Goal: Find specific page/section: Find specific page/section

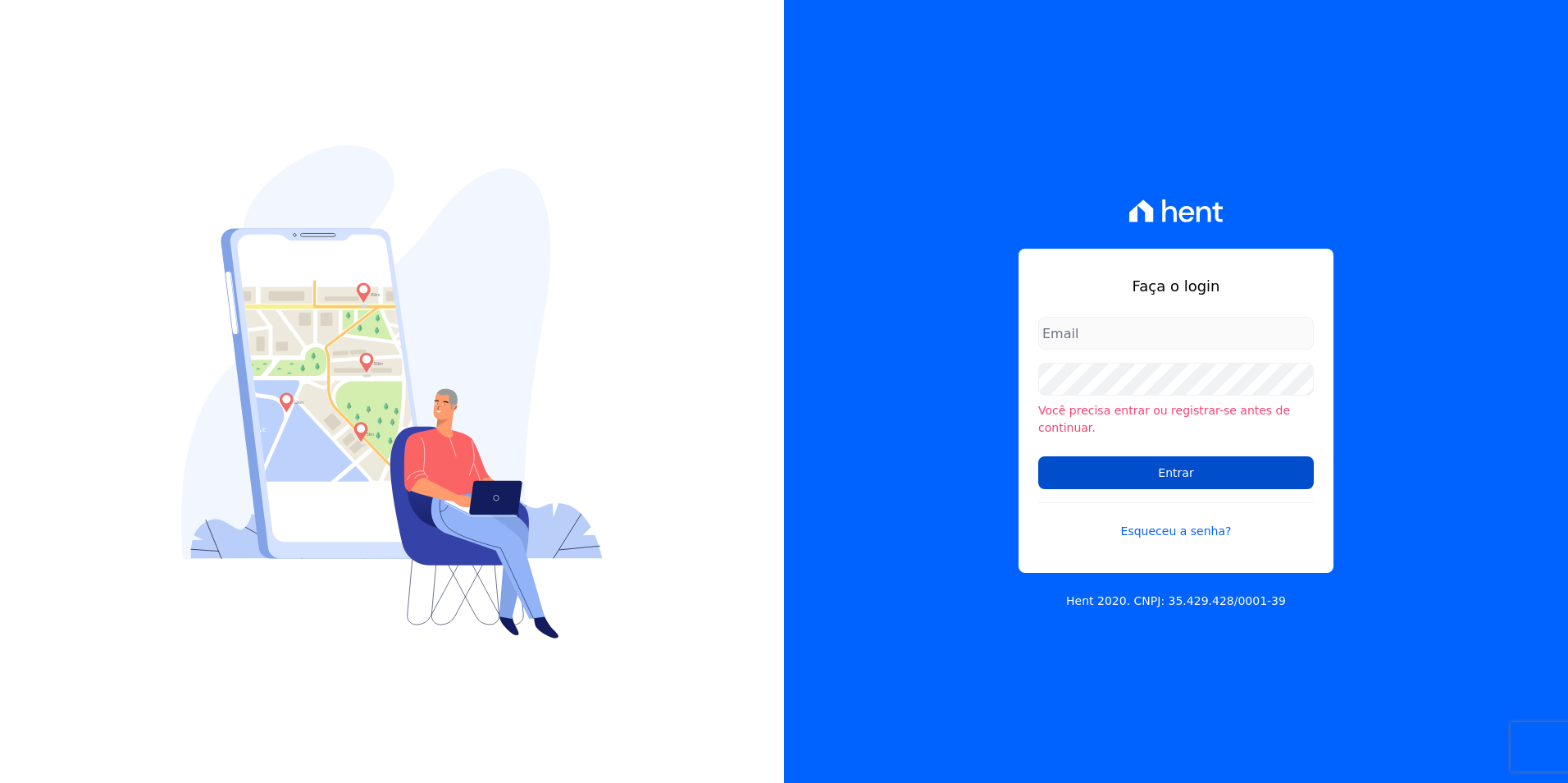
type input "[PERSON_NAME][EMAIL_ADDRESS][PERSON_NAME][DOMAIN_NAME]"
click at [1199, 471] on input "Entrar" at bounding box center [1176, 472] width 276 height 33
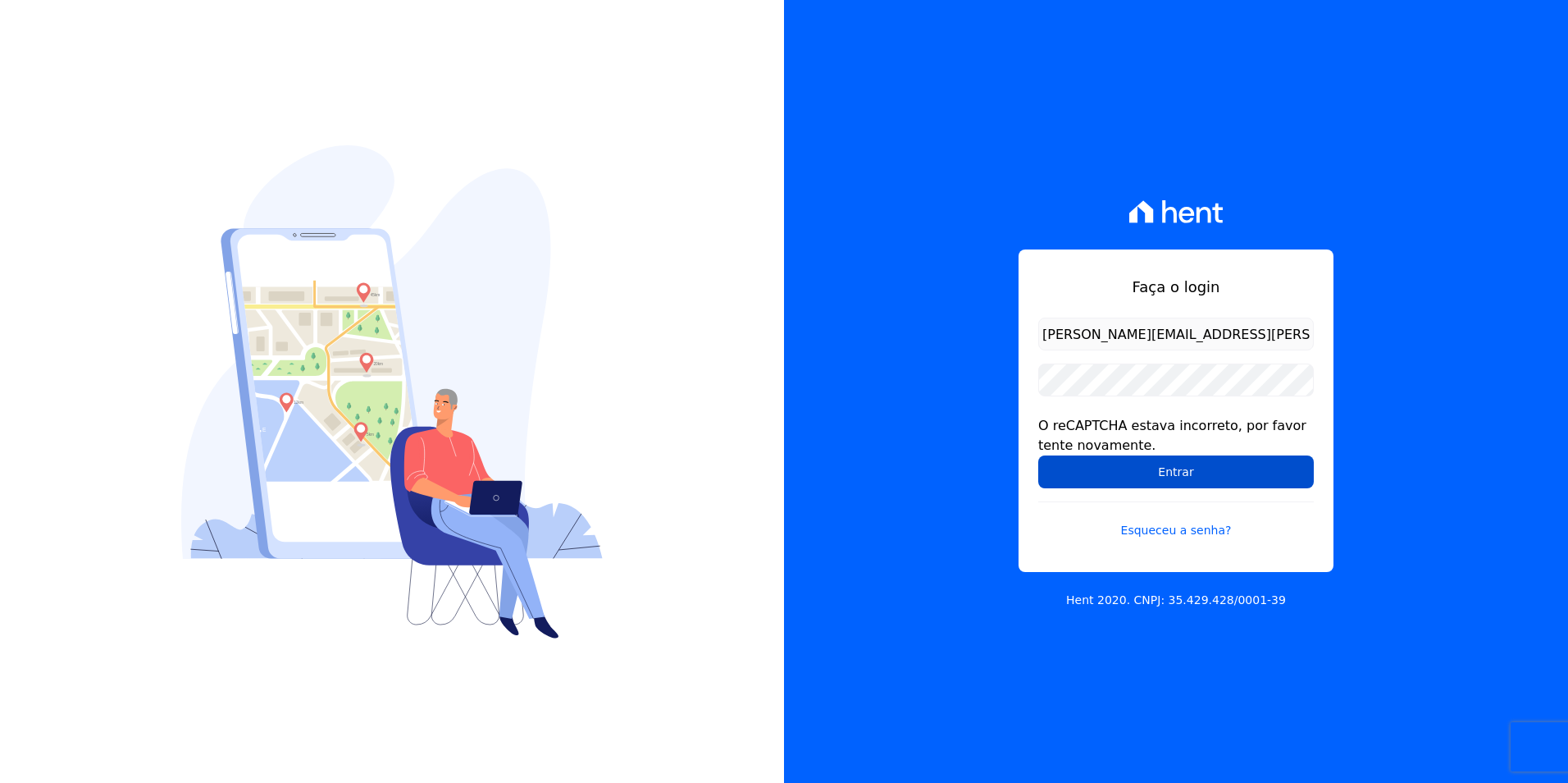
click at [1209, 462] on input "Entrar" at bounding box center [1176, 471] width 276 height 33
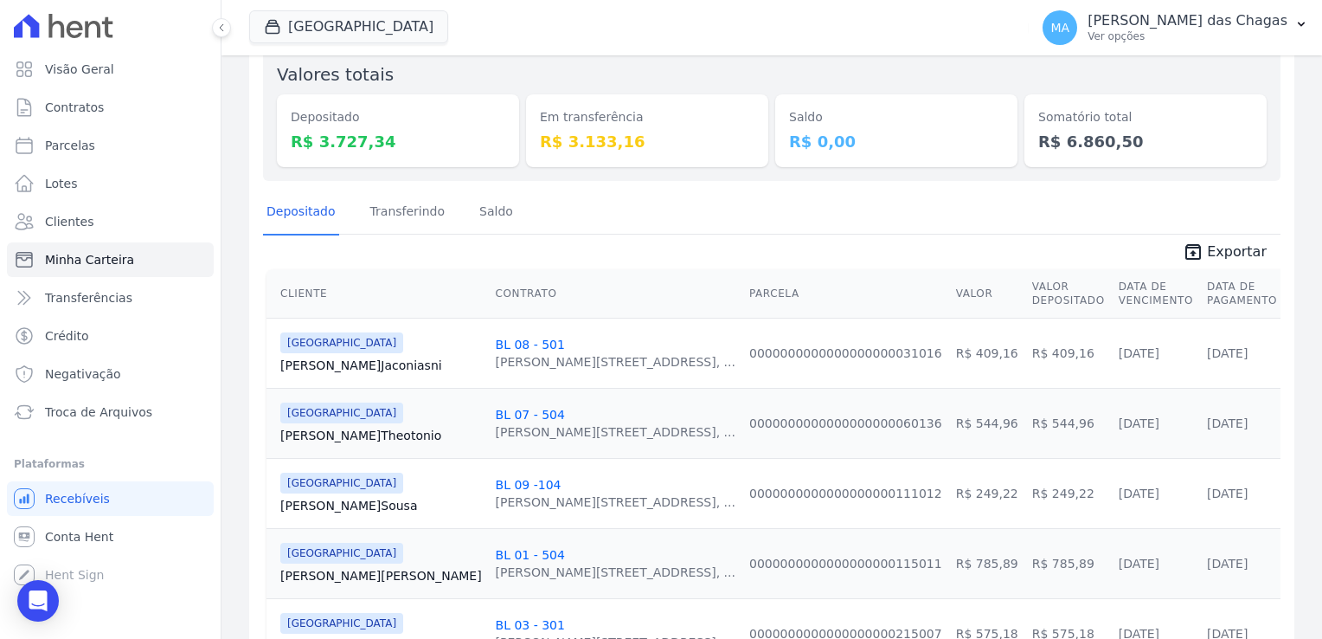
scroll to position [173, 0]
click at [121, 406] on span "Troca de Arquivos" at bounding box center [98, 411] width 107 height 17
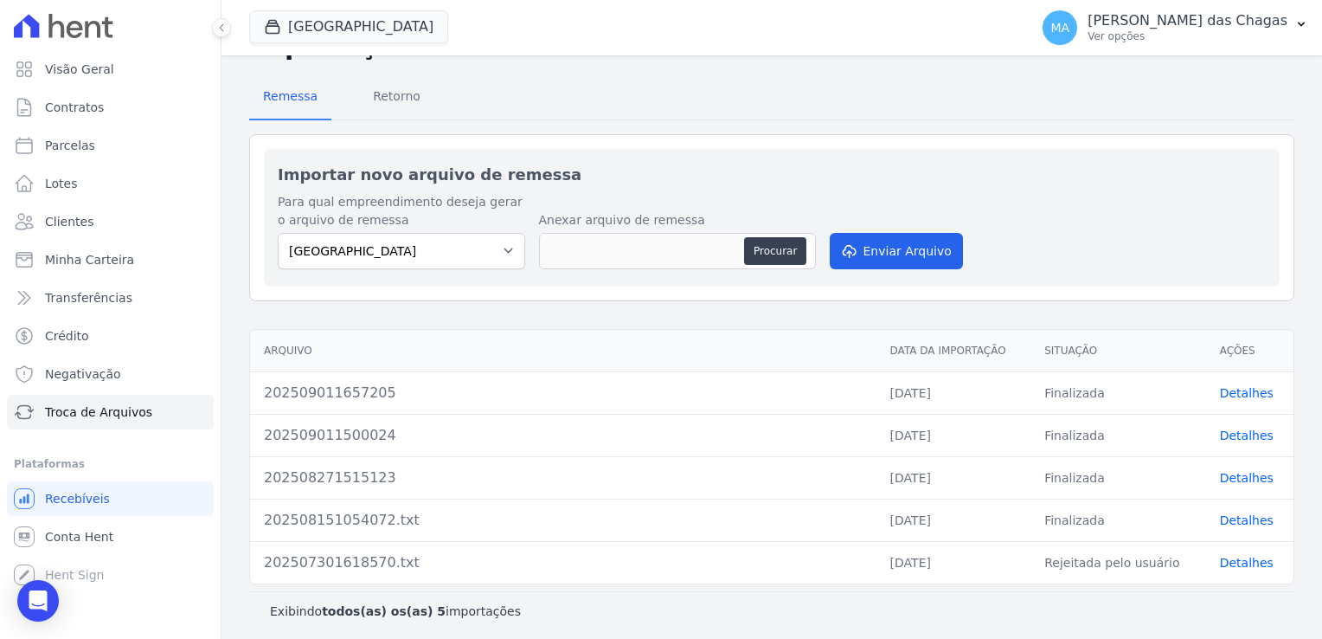
scroll to position [66, 0]
click at [1231, 396] on link "Detalhes" at bounding box center [1247, 391] width 54 height 14
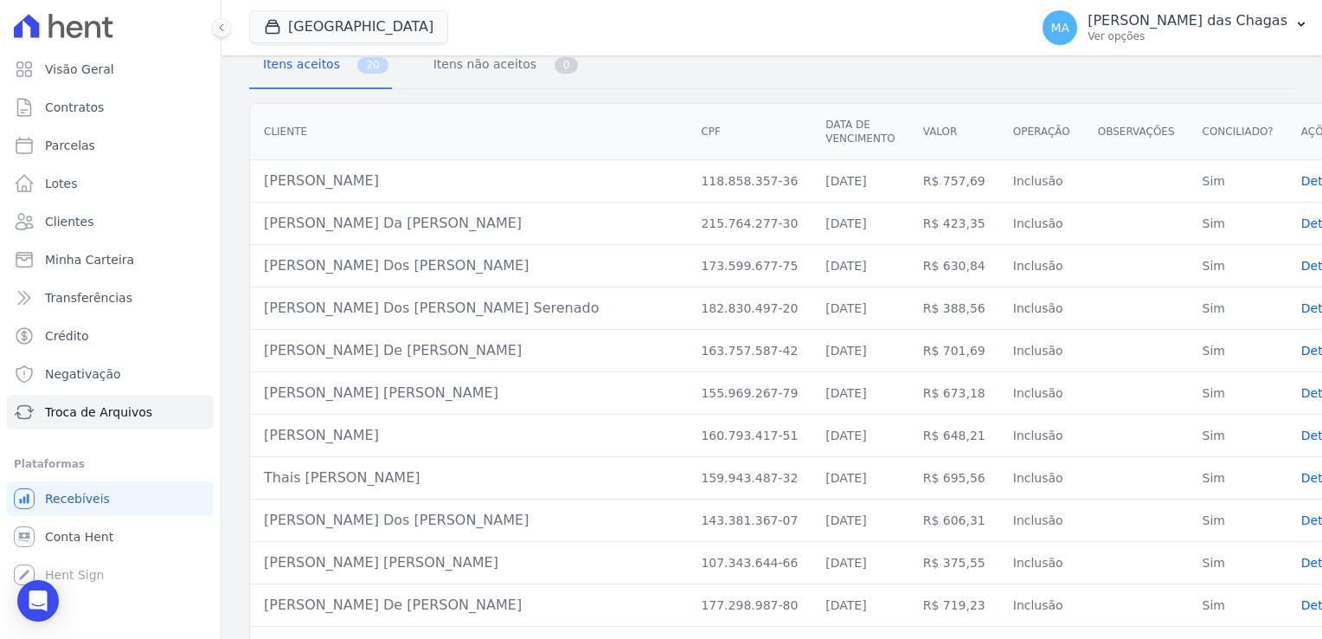
scroll to position [173, 0]
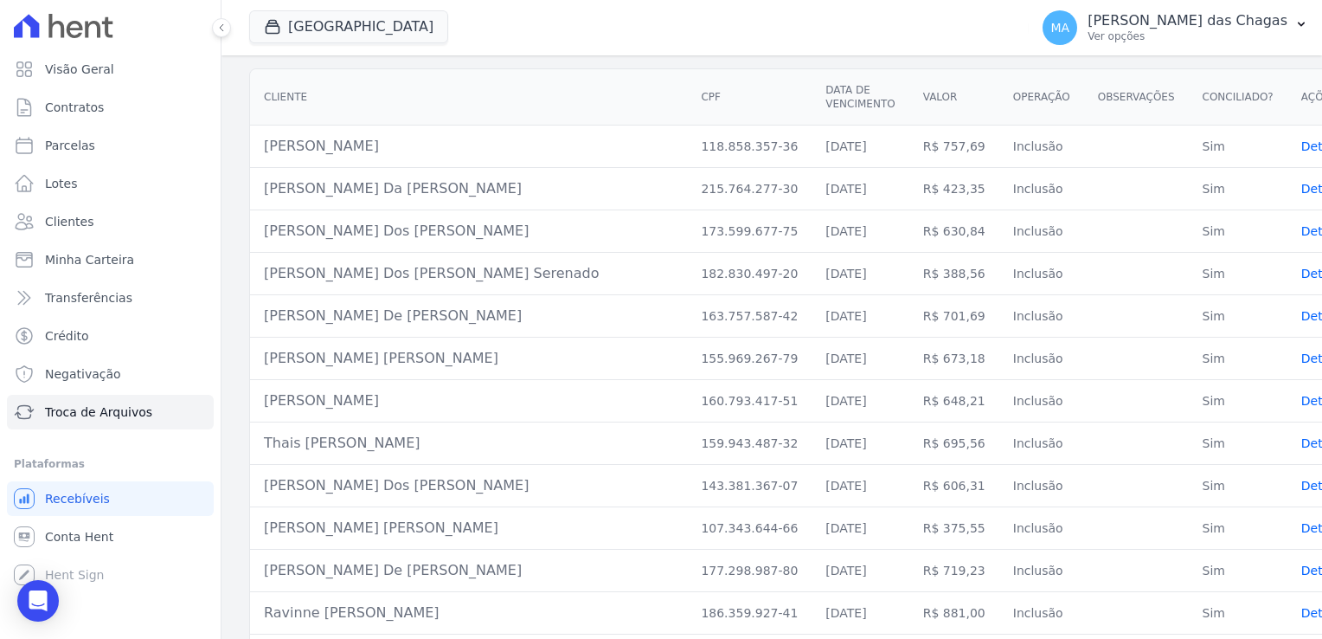
drag, startPoint x: 253, startPoint y: 139, endPoint x: 990, endPoint y: 143, distance: 737.3
click at [990, 143] on tr "[PERSON_NAME] 118.858.357-36 [DATE] R$ 757,69 Inclusão Sim Details" at bounding box center [803, 146] width 1107 height 42
drag, startPoint x: 476, startPoint y: 178, endPoint x: 262, endPoint y: 163, distance: 214.3
click at [262, 168] on td "[PERSON_NAME] Da [PERSON_NAME]" at bounding box center [468, 189] width 437 height 42
click at [436, 183] on td "[PERSON_NAME] Da [PERSON_NAME]" at bounding box center [468, 189] width 437 height 42
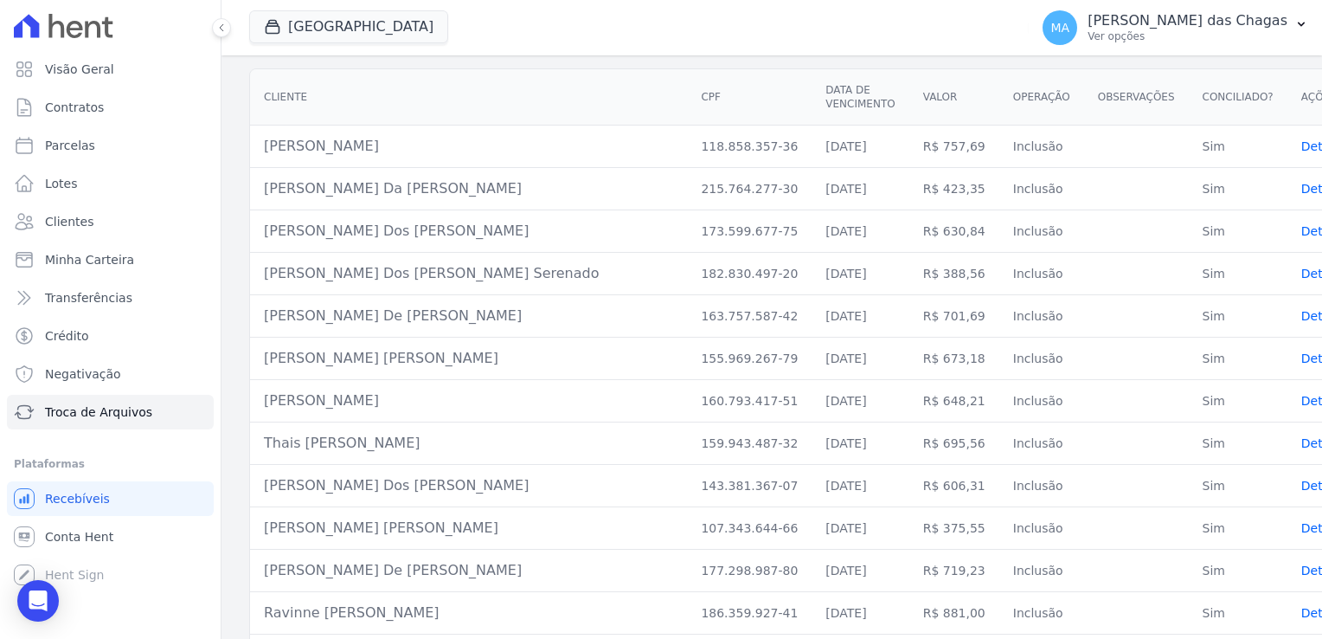
click at [368, 253] on td "[PERSON_NAME] Dos [PERSON_NAME] Serenado" at bounding box center [468, 274] width 437 height 42
drag, startPoint x: 267, startPoint y: 215, endPoint x: 524, endPoint y: 231, distance: 258.4
click at [524, 231] on td "[PERSON_NAME] Dos [PERSON_NAME]" at bounding box center [468, 231] width 437 height 42
drag, startPoint x: 262, startPoint y: 260, endPoint x: 522, endPoint y: 263, distance: 259.6
click at [522, 263] on td "[PERSON_NAME] Dos [PERSON_NAME] Serenado" at bounding box center [468, 274] width 437 height 42
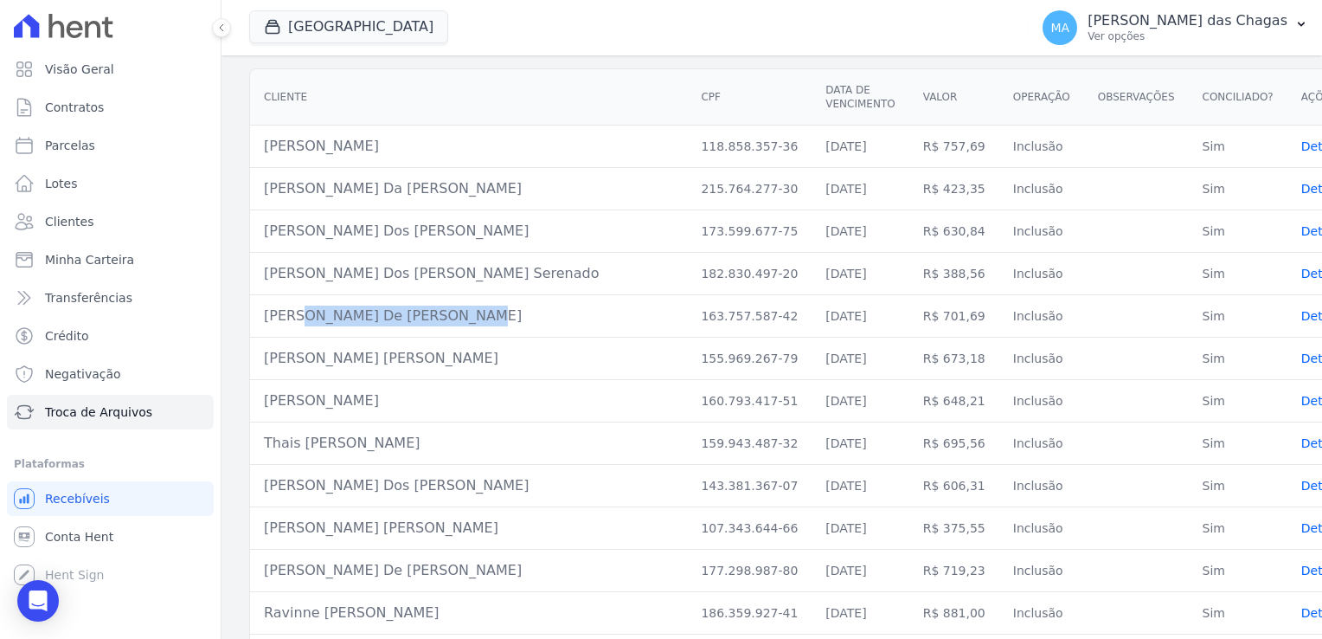
drag, startPoint x: 408, startPoint y: 306, endPoint x: 268, endPoint y: 293, distance: 140.0
click at [268, 295] on td "[PERSON_NAME] De [PERSON_NAME]" at bounding box center [468, 316] width 437 height 42
drag, startPoint x: 263, startPoint y: 344, endPoint x: 465, endPoint y: 350, distance: 201.7
click at [465, 350] on td "[PERSON_NAME] [PERSON_NAME]" at bounding box center [468, 359] width 437 height 42
drag, startPoint x: 447, startPoint y: 393, endPoint x: 254, endPoint y: 380, distance: 193.4
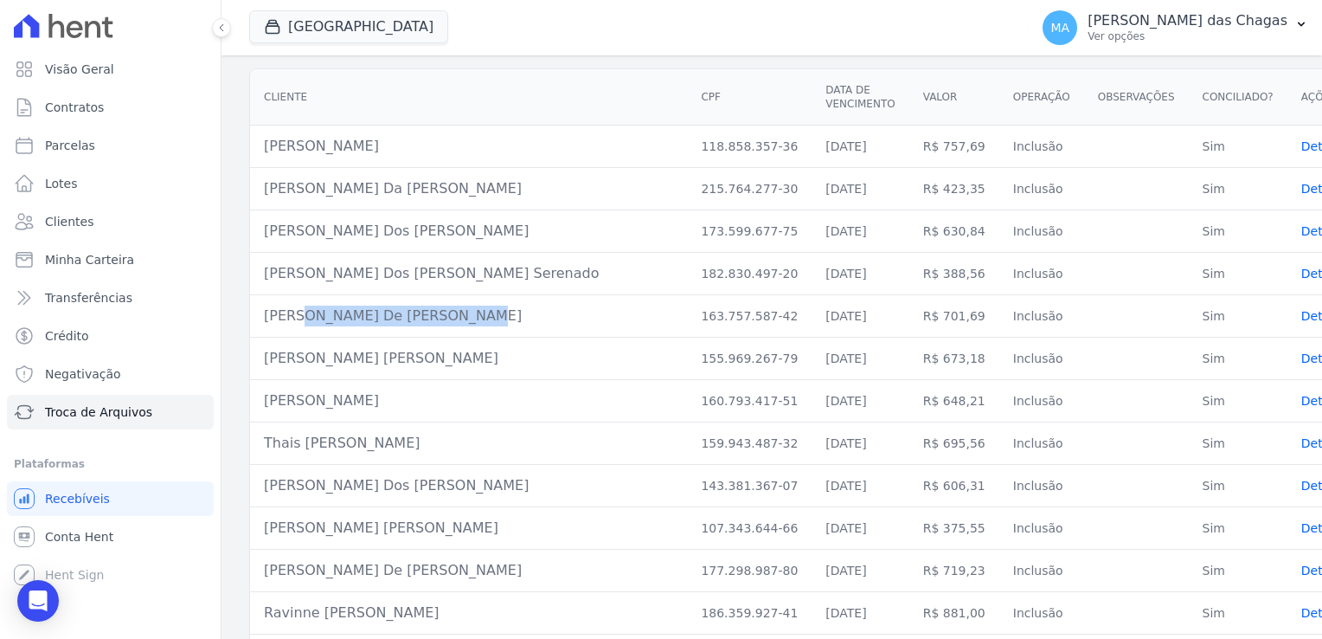
click at [254, 380] on td "[PERSON_NAME]" at bounding box center [468, 401] width 437 height 42
drag, startPoint x: 424, startPoint y: 421, endPoint x: 256, endPoint y: 421, distance: 167.9
click at [256, 422] on td "Thais [PERSON_NAME]" at bounding box center [468, 443] width 437 height 42
drag, startPoint x: 456, startPoint y: 479, endPoint x: 268, endPoint y: 466, distance: 188.2
click at [268, 466] on td "[PERSON_NAME] Dos [PERSON_NAME]" at bounding box center [468, 486] width 437 height 42
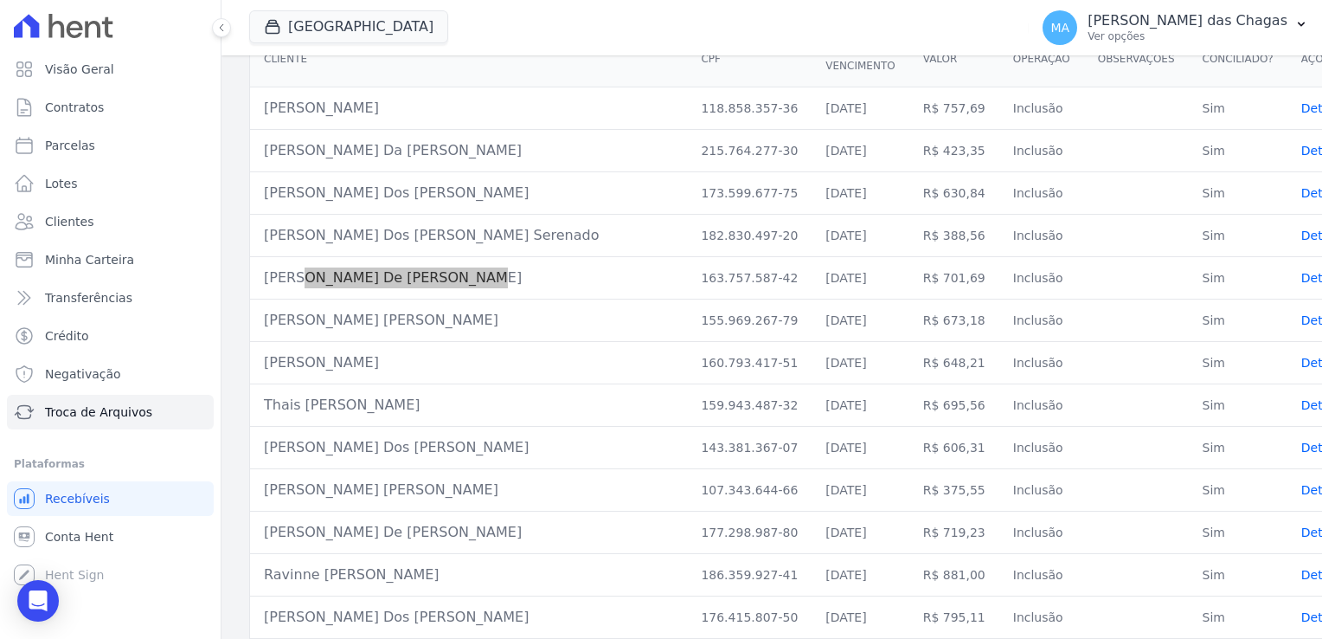
scroll to position [260, 0]
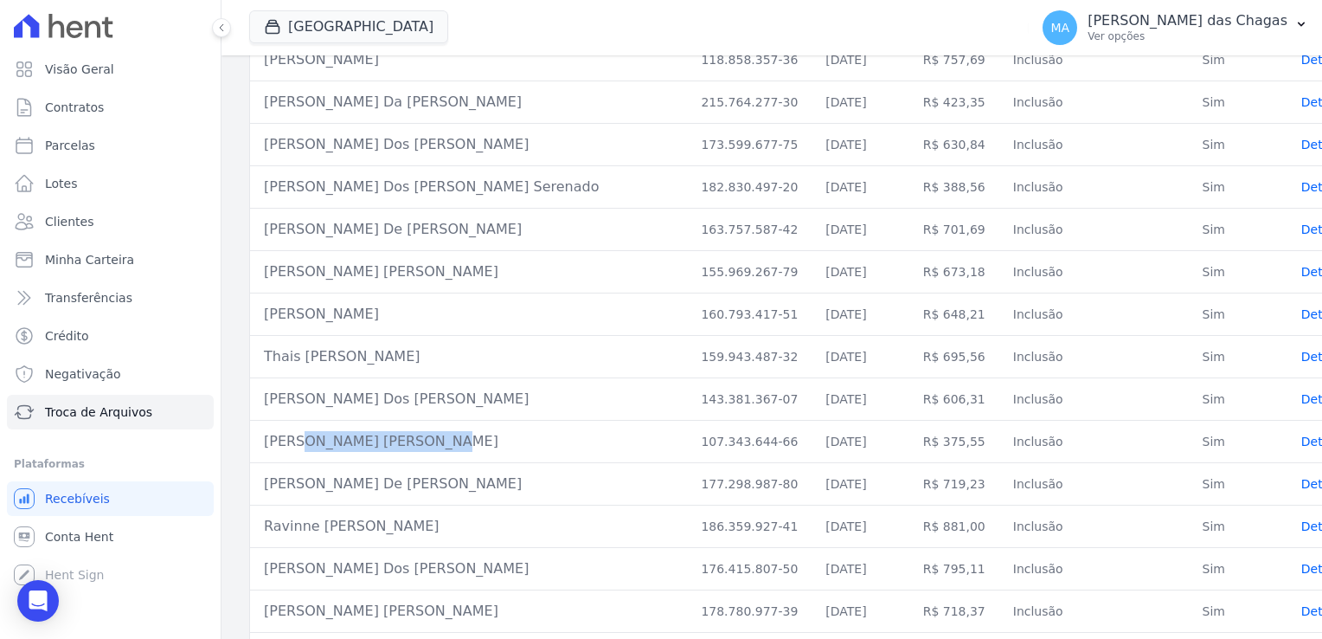
drag, startPoint x: 384, startPoint y: 432, endPoint x: 263, endPoint y: 414, distance: 122.5
click at [263, 421] on td "[PERSON_NAME] [PERSON_NAME]" at bounding box center [468, 442] width 437 height 42
drag, startPoint x: 426, startPoint y: 466, endPoint x: 263, endPoint y: 453, distance: 163.2
click at [263, 463] on td "[PERSON_NAME] De [PERSON_NAME]" at bounding box center [468, 484] width 437 height 42
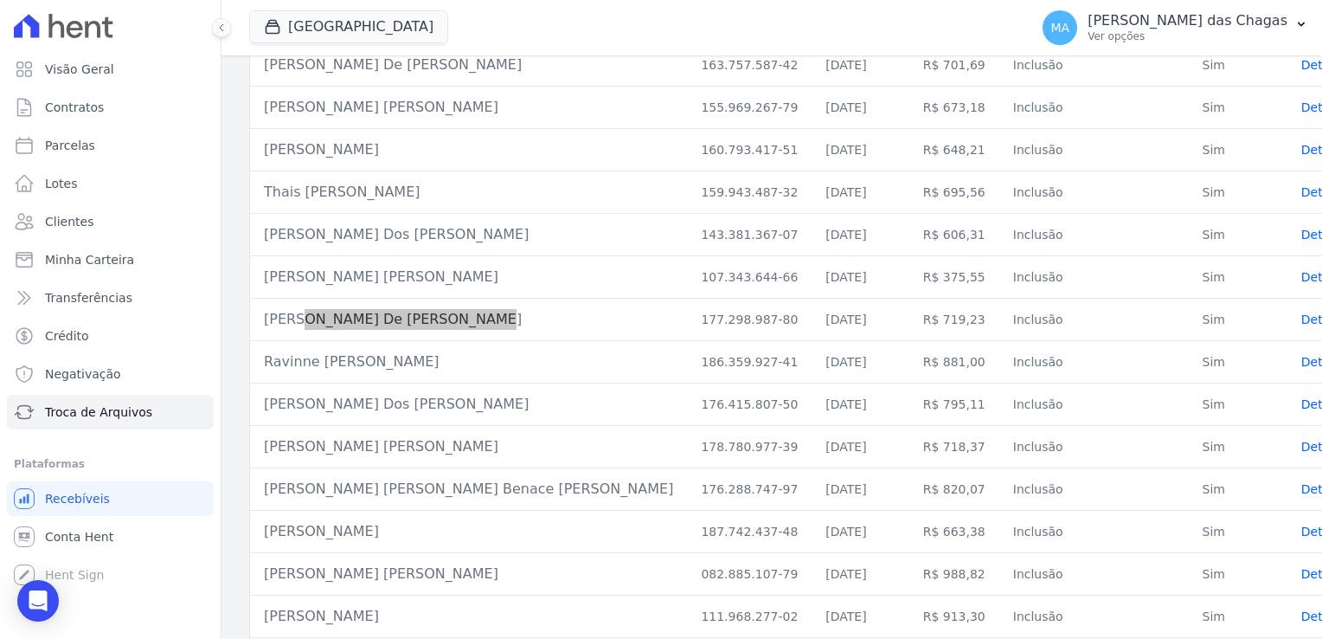
scroll to position [433, 0]
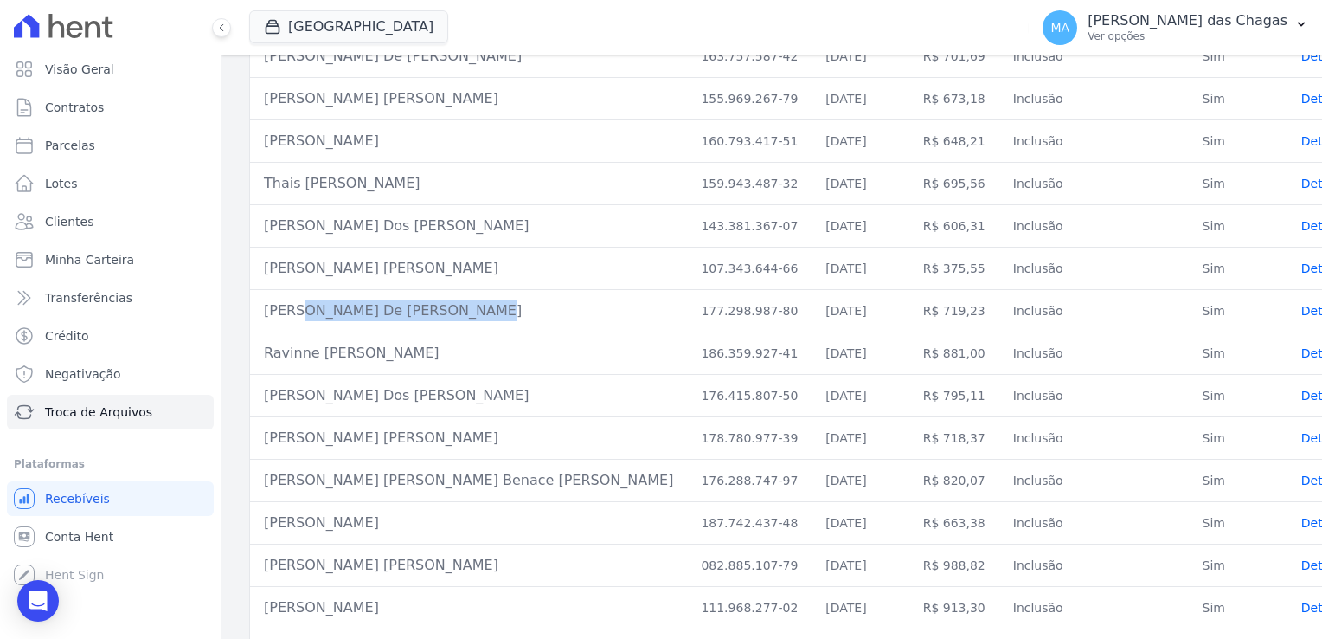
drag, startPoint x: 268, startPoint y: 331, endPoint x: 417, endPoint y: 337, distance: 149.0
click at [417, 337] on td "Ravinne [PERSON_NAME]" at bounding box center [468, 353] width 437 height 42
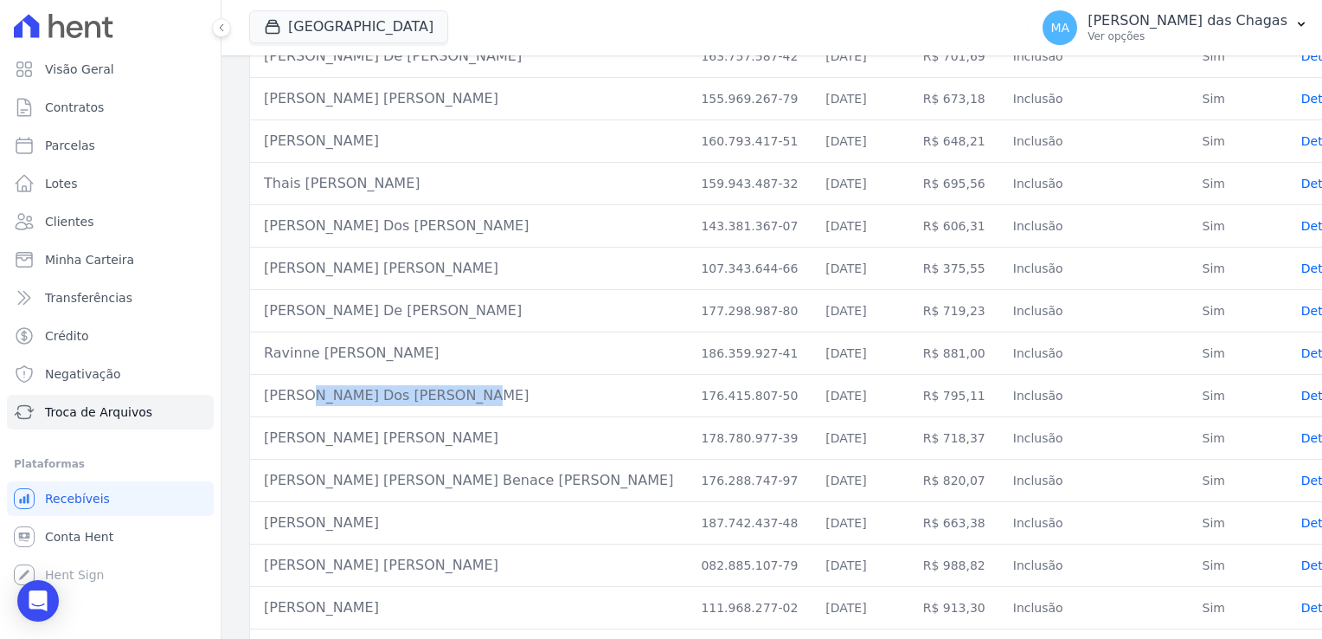
drag, startPoint x: 270, startPoint y: 379, endPoint x: 433, endPoint y: 389, distance: 163.0
click at [433, 389] on td "[PERSON_NAME] Dos [PERSON_NAME]" at bounding box center [468, 396] width 437 height 42
drag, startPoint x: 267, startPoint y: 420, endPoint x: 429, endPoint y: 425, distance: 162.8
click at [429, 425] on td "[PERSON_NAME] [PERSON_NAME]" at bounding box center [468, 438] width 437 height 42
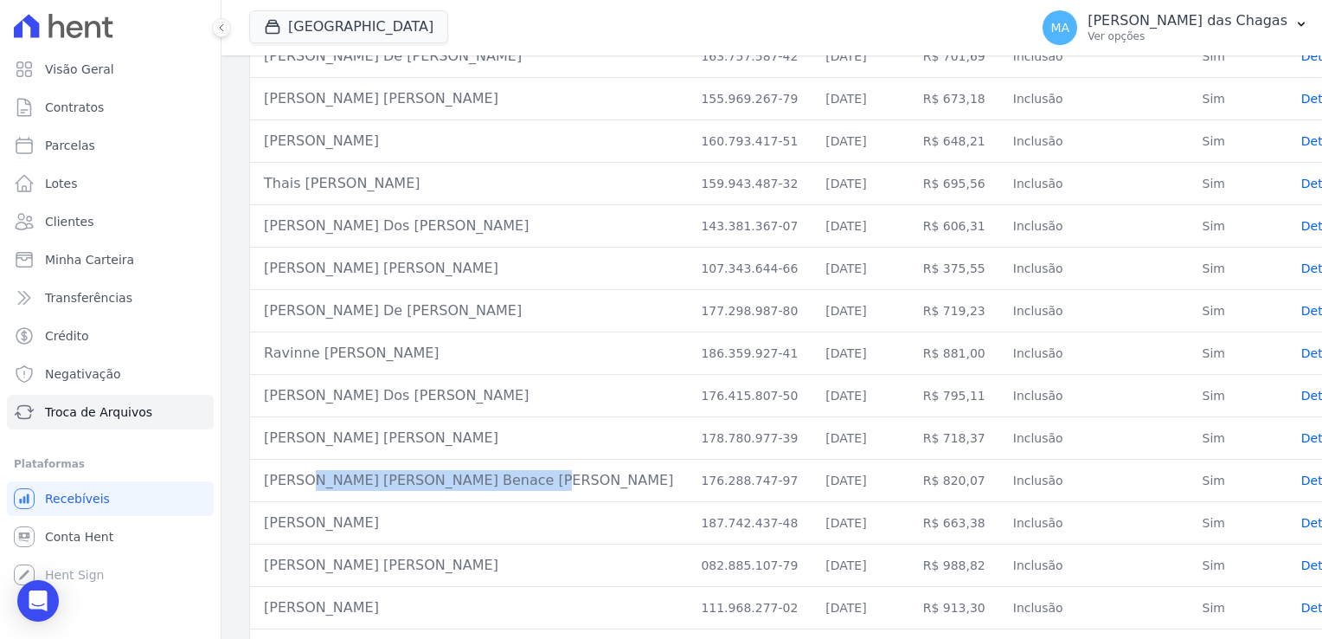
drag, startPoint x: 474, startPoint y: 463, endPoint x: 270, endPoint y: 459, distance: 204.3
click at [270, 460] on td "[PERSON_NAME] [PERSON_NAME] Benace [PERSON_NAME]" at bounding box center [468, 481] width 437 height 42
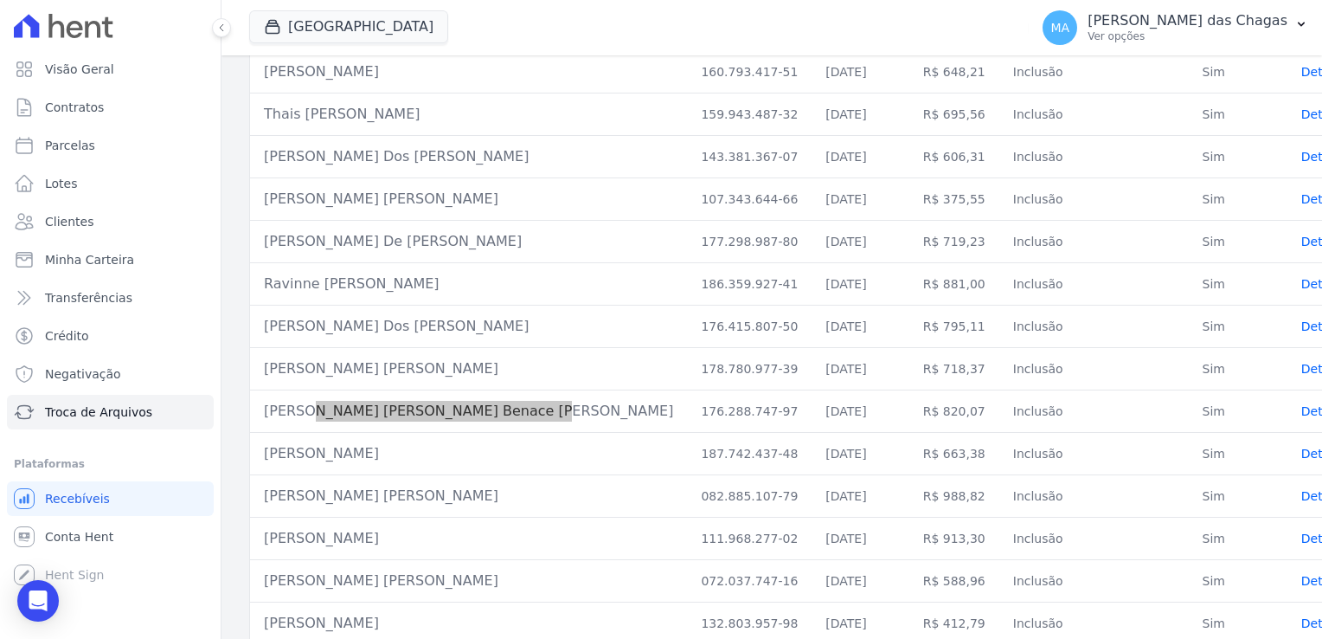
scroll to position [504, 0]
drag, startPoint x: 423, startPoint y: 434, endPoint x: 265, endPoint y: 431, distance: 158.4
click at [265, 431] on td "[PERSON_NAME]" at bounding box center [468, 452] width 437 height 42
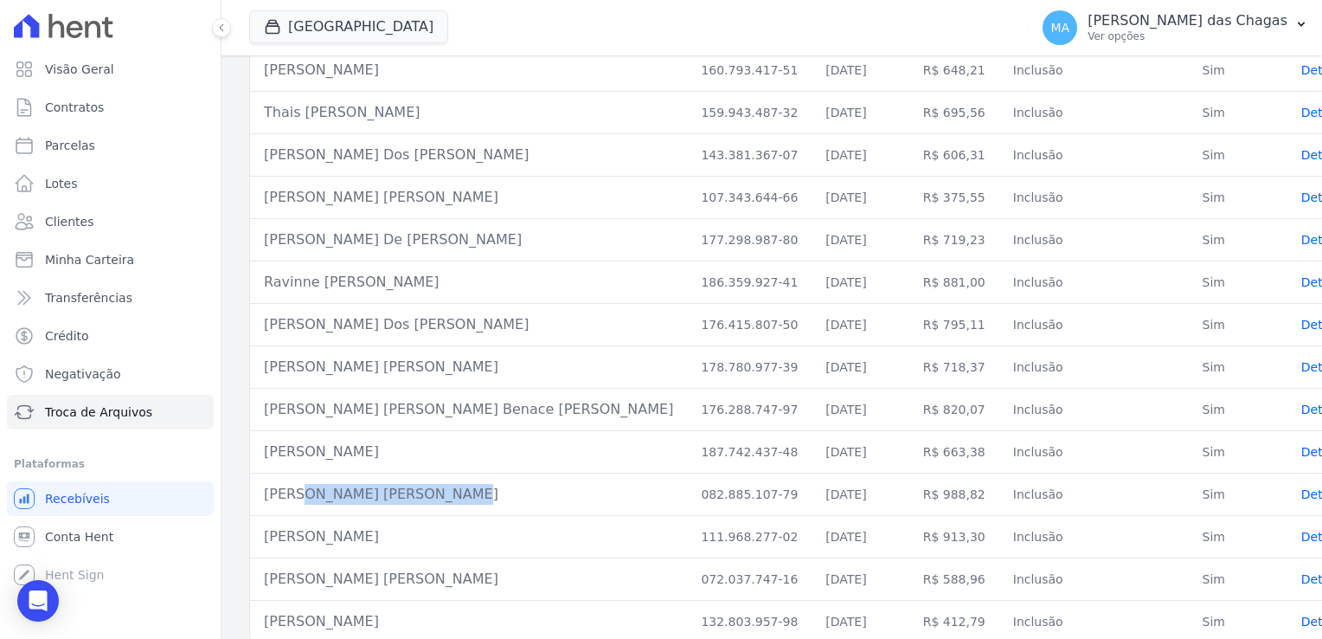
drag, startPoint x: 258, startPoint y: 474, endPoint x: 389, endPoint y: 482, distance: 130.9
click at [389, 482] on td "[PERSON_NAME] [PERSON_NAME]" at bounding box center [468, 494] width 437 height 42
drag, startPoint x: 439, startPoint y: 521, endPoint x: 264, endPoint y: 514, distance: 174.9
click at [264, 516] on td "[PERSON_NAME]" at bounding box center [468, 537] width 437 height 42
drag, startPoint x: 460, startPoint y: 602, endPoint x: 332, endPoint y: 599, distance: 128.1
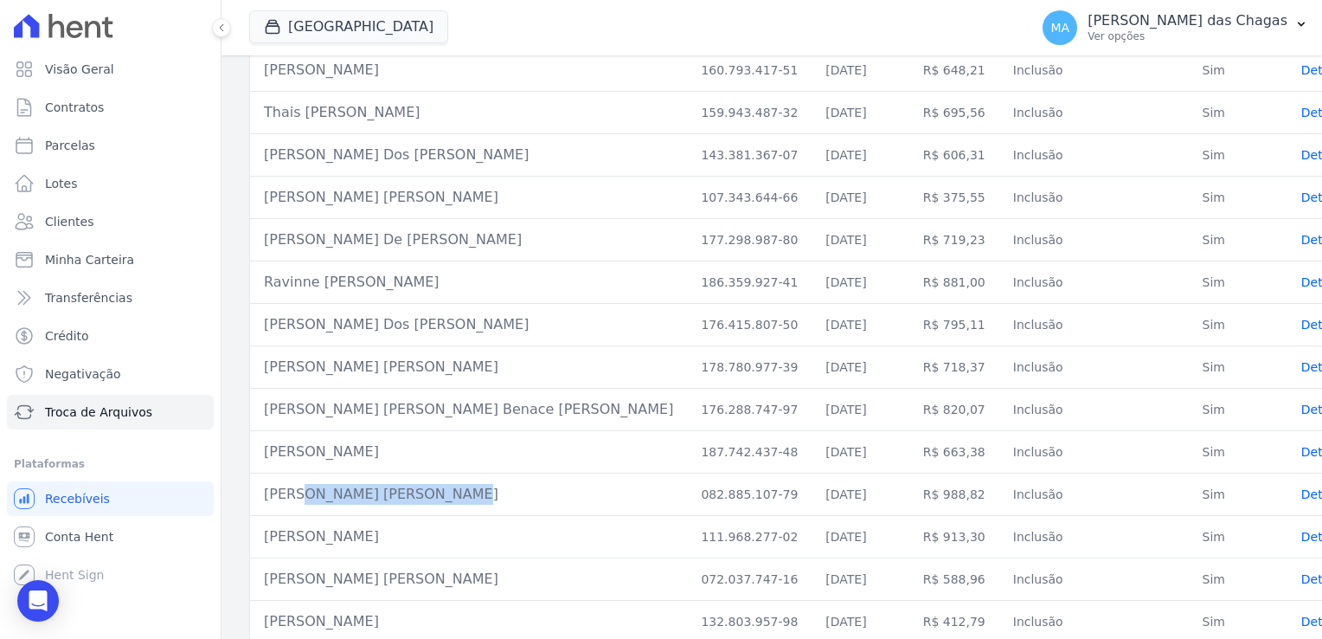
click at [332, 601] on td "[PERSON_NAME]" at bounding box center [468, 622] width 437 height 42
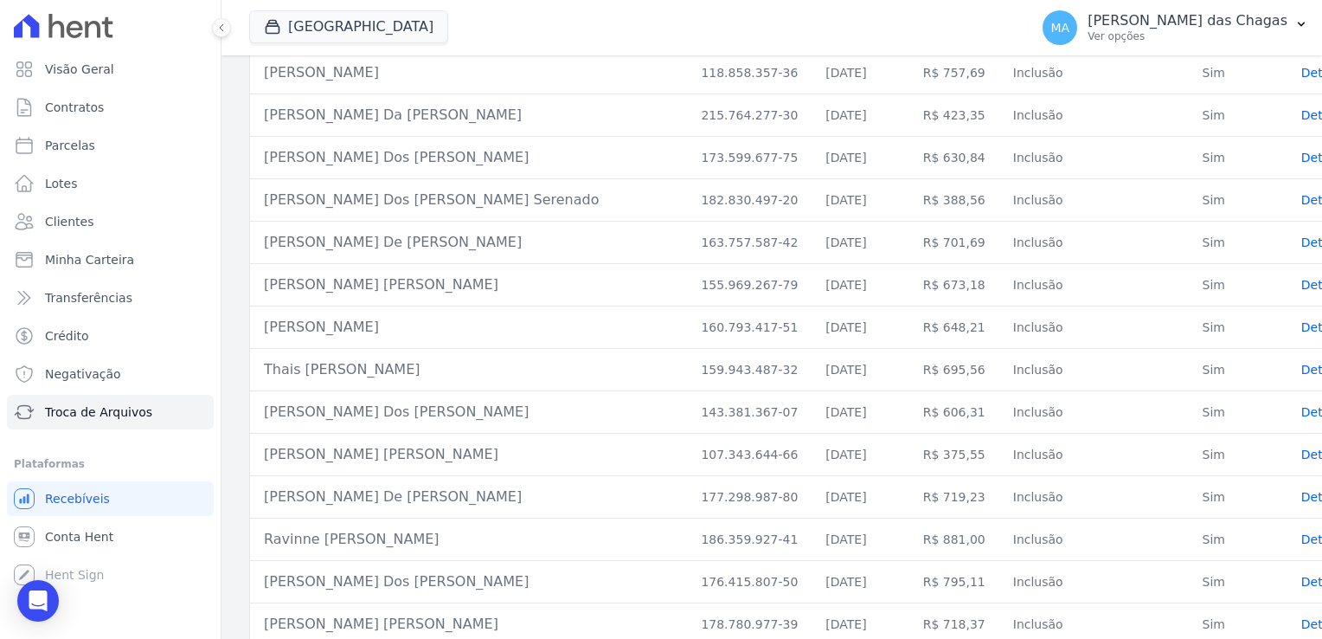
scroll to position [71, 0]
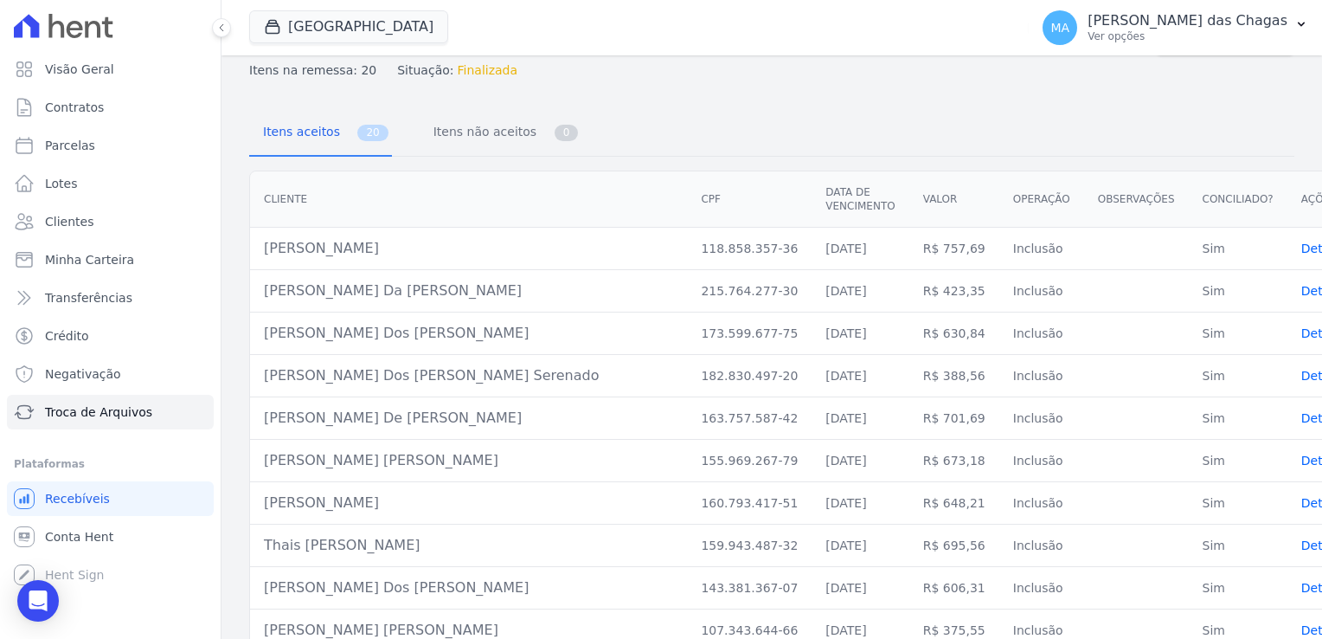
drag, startPoint x: 317, startPoint y: 209, endPoint x: 322, endPoint y: 241, distance: 31.6
click at [322, 241] on table "Cliente CPF Data de vencimento [GEOGRAPHIC_DATA] Operação Observações Conciliad…" at bounding box center [803, 622] width 1107 height 903
drag, startPoint x: 322, startPoint y: 241, endPoint x: 334, endPoint y: 303, distance: 63.5
click at [334, 312] on td "[PERSON_NAME] Dos [PERSON_NAME]" at bounding box center [468, 333] width 437 height 42
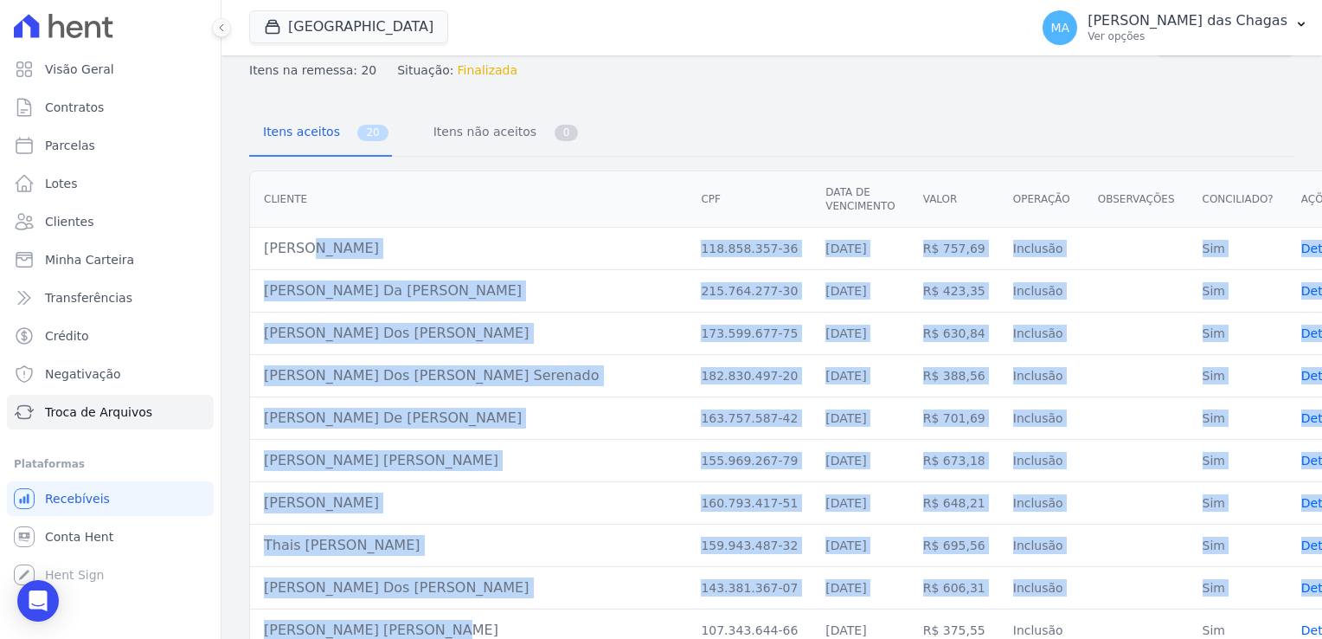
drag, startPoint x: 273, startPoint y: 242, endPoint x: 375, endPoint y: 606, distance: 377.3
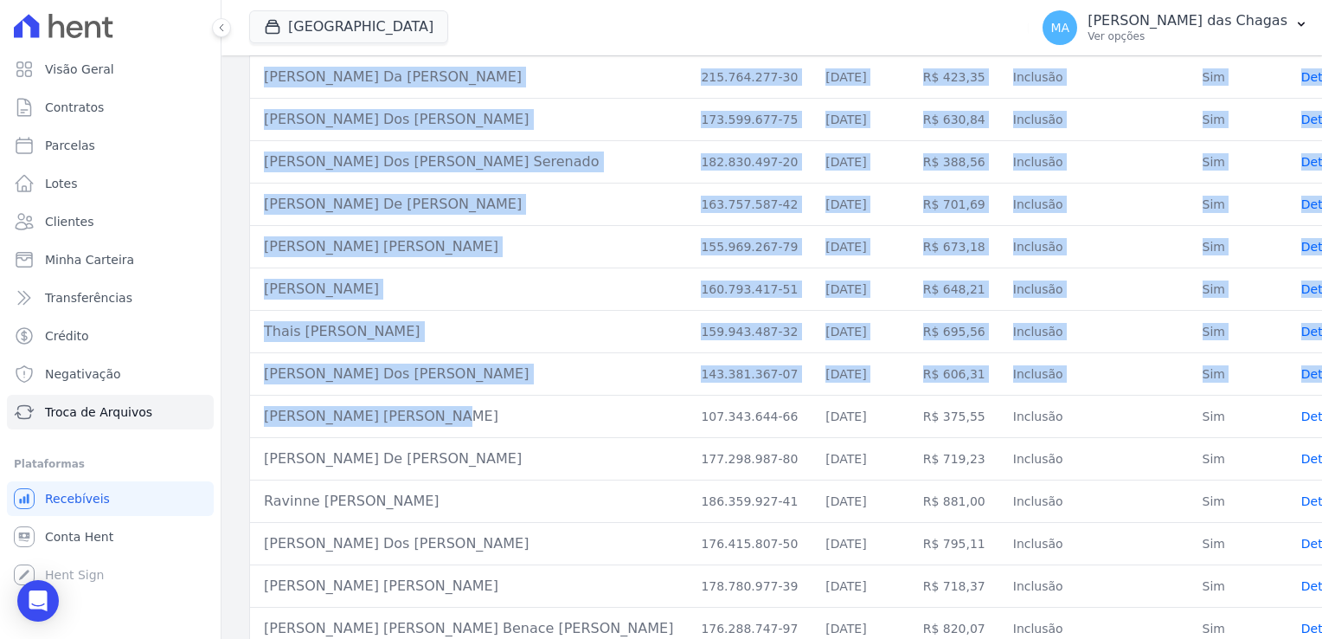
scroll to position [504, 0]
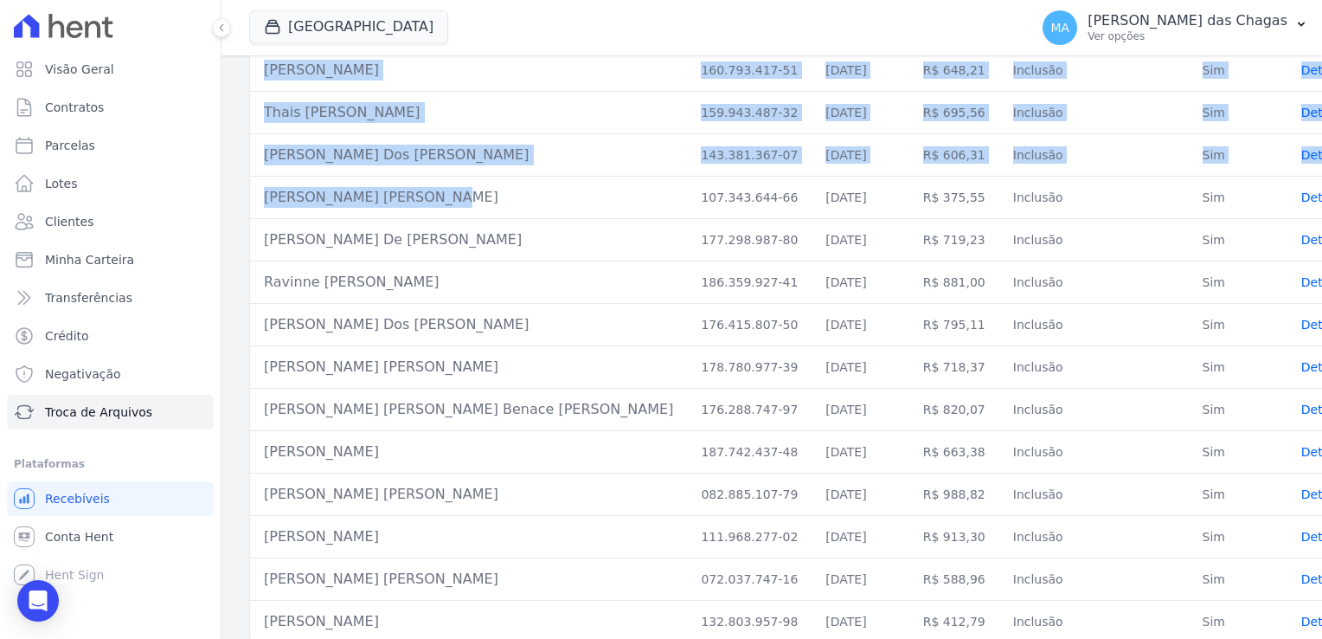
drag, startPoint x: 294, startPoint y: 234, endPoint x: 338, endPoint y: 598, distance: 366.9
click at [338, 598] on tbody "[PERSON_NAME] 118.858.357-36 [DATE] R$ 757,69 Inclusão Sim Details [PERSON_NAME…" at bounding box center [803, 219] width 1107 height 848
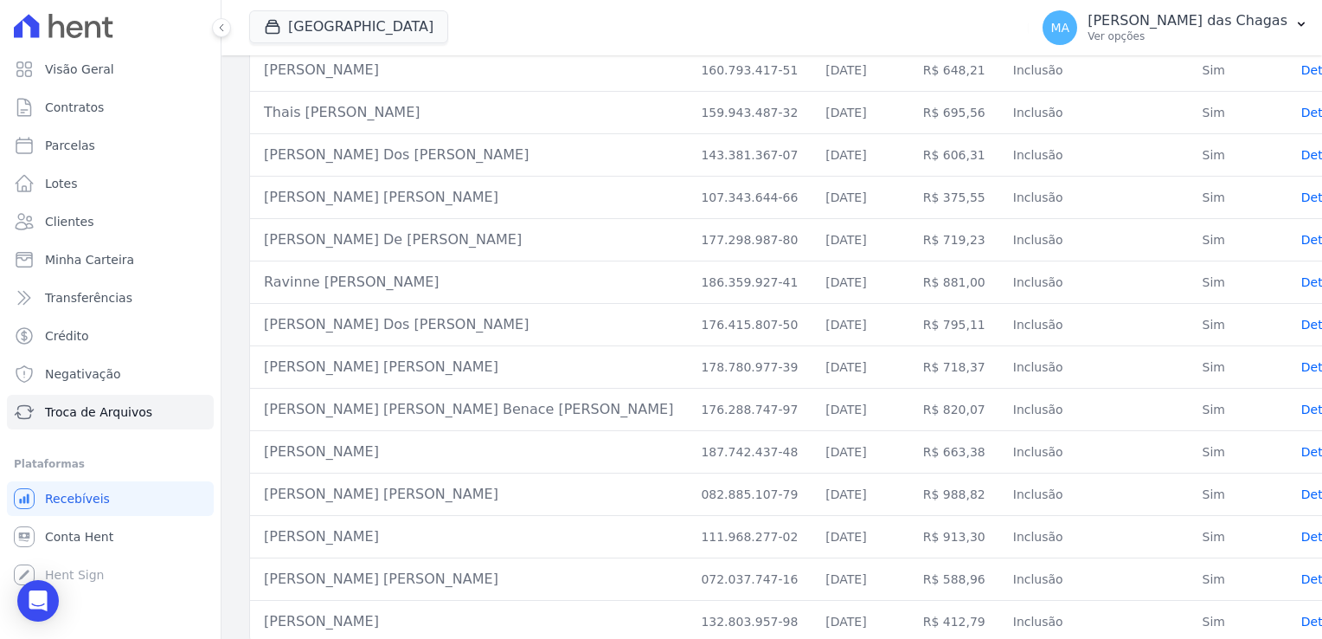
drag, startPoint x: 453, startPoint y: 600, endPoint x: 467, endPoint y: 601, distance: 13.9
click at [453, 601] on td "[PERSON_NAME]" at bounding box center [468, 622] width 437 height 42
drag, startPoint x: 469, startPoint y: 608, endPoint x: 267, endPoint y: 95, distance: 550.9
click at [267, 95] on tbody "[PERSON_NAME] 118.858.357-36 [DATE] R$ 757,69 Inclusão Sim Details [PERSON_NAME…" at bounding box center [803, 219] width 1107 height 848
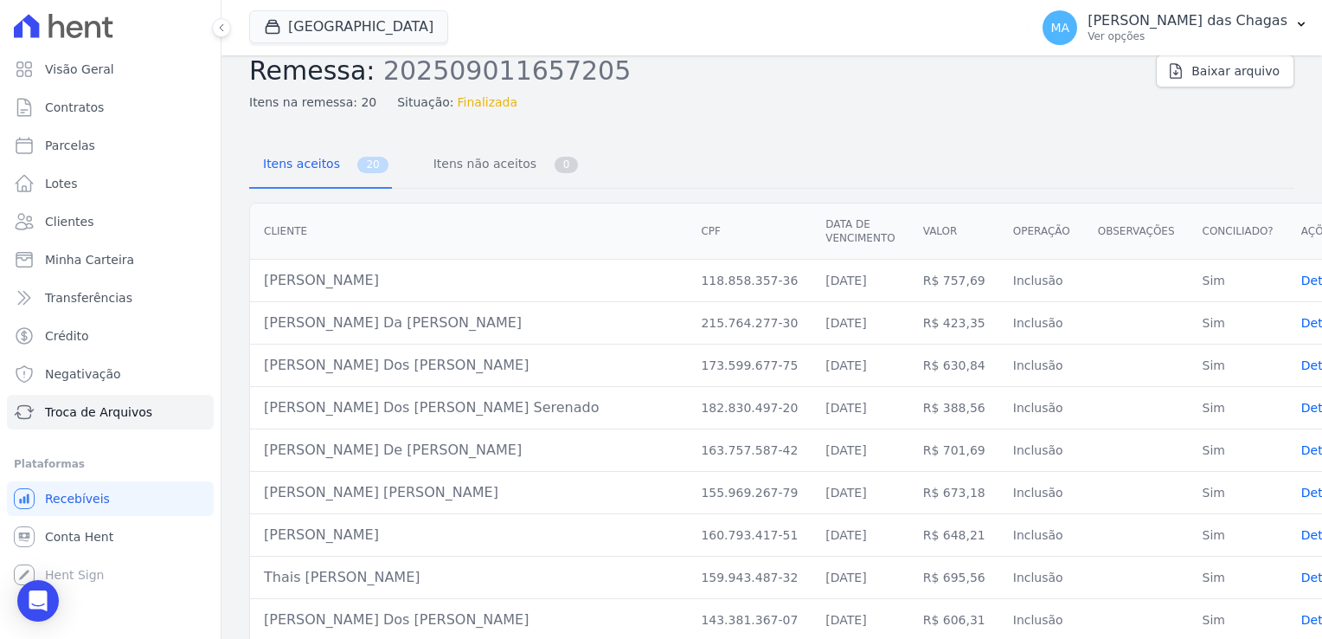
scroll to position [0, 0]
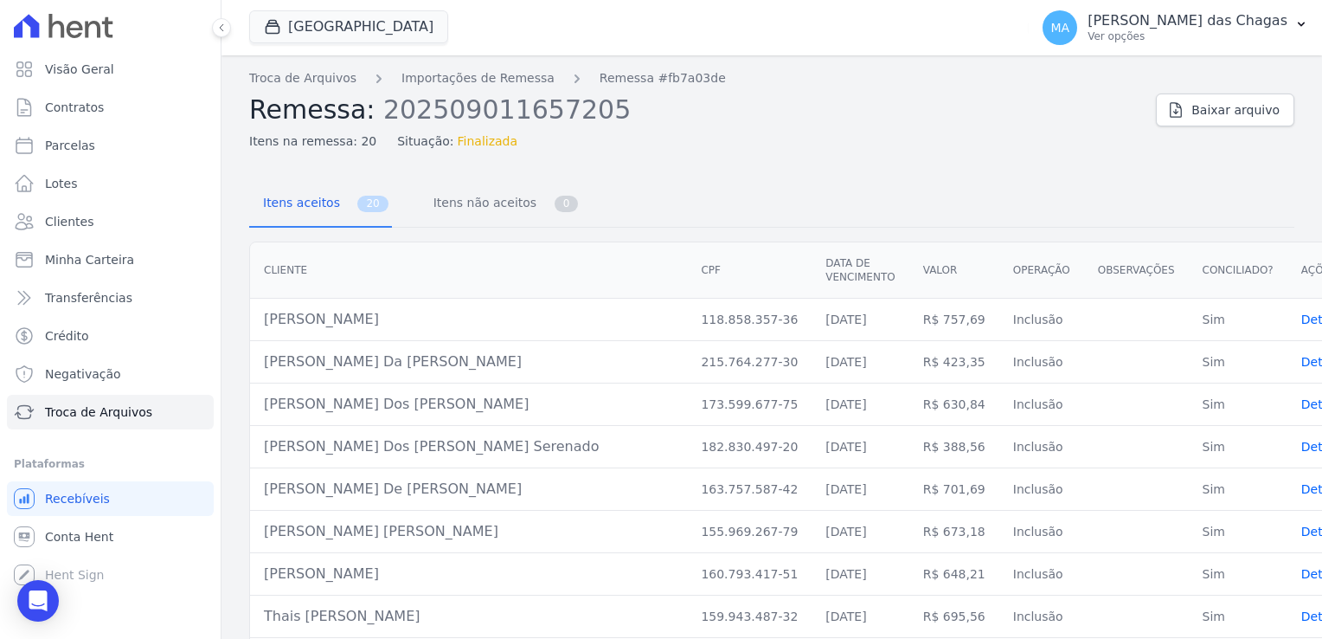
drag, startPoint x: 424, startPoint y: 566, endPoint x: 285, endPoint y: 317, distance: 285.5
click at [419, 383] on td "[PERSON_NAME] Dos [PERSON_NAME]" at bounding box center [468, 404] width 437 height 42
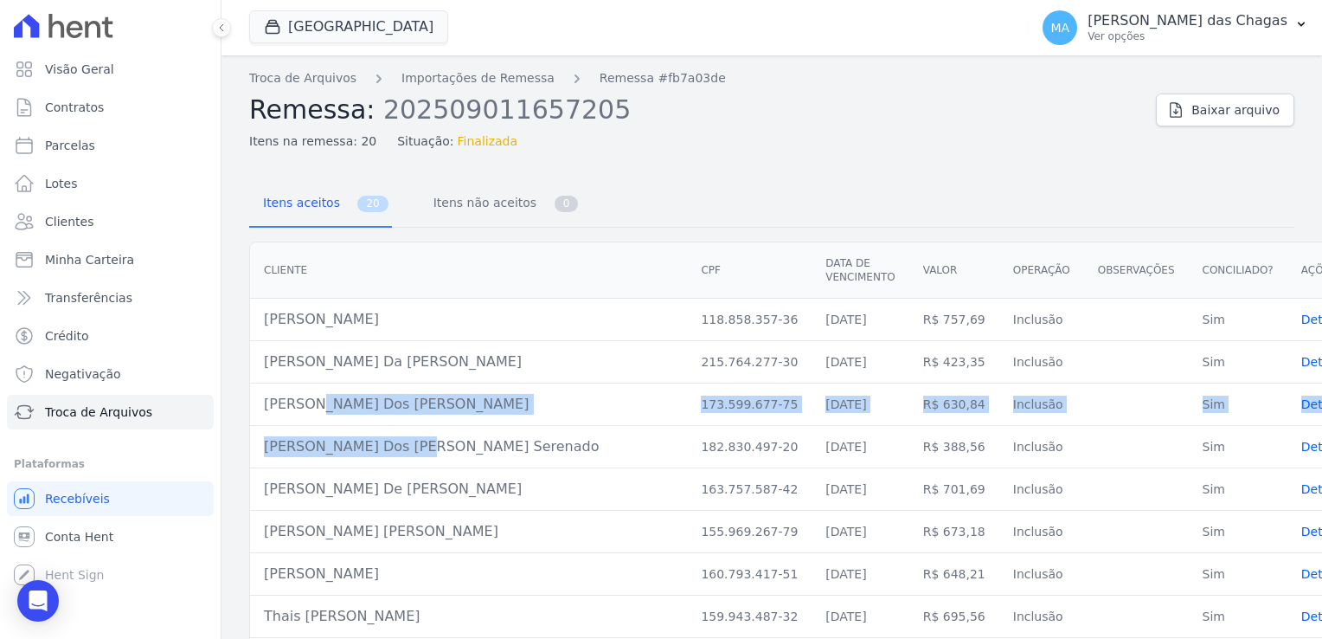
drag, startPoint x: 281, startPoint y: 395, endPoint x: 365, endPoint y: 434, distance: 92.5
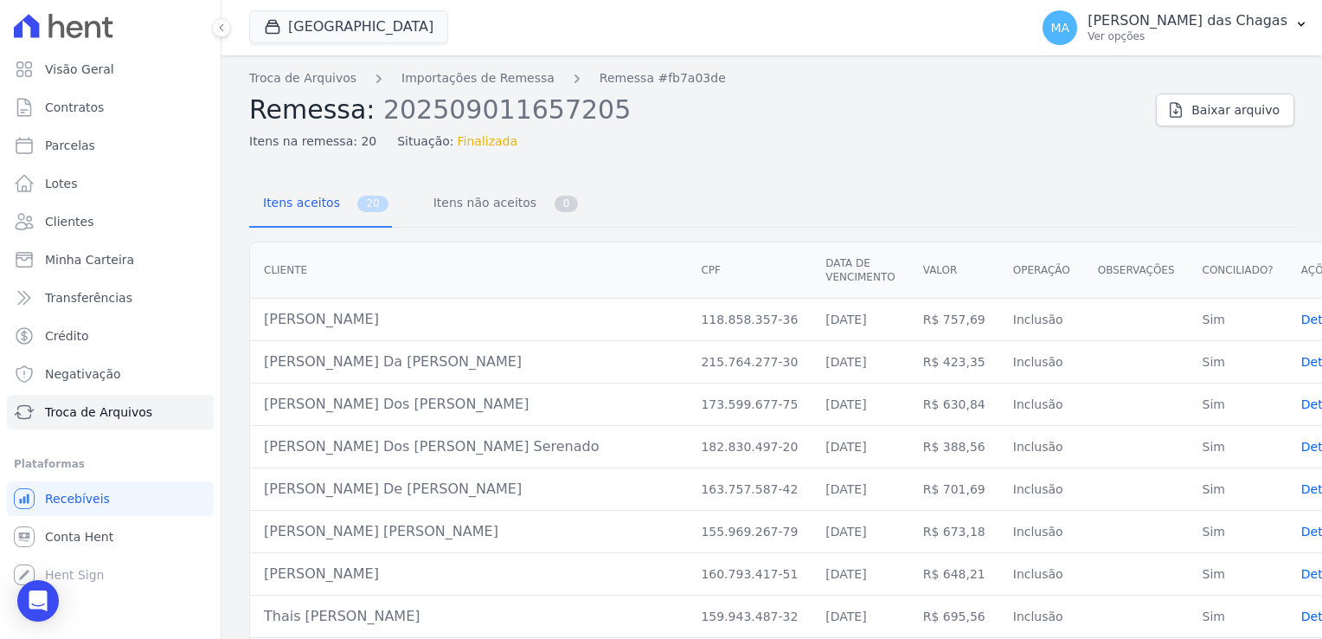
click at [254, 303] on td "[PERSON_NAME]" at bounding box center [468, 320] width 437 height 42
drag, startPoint x: 260, startPoint y: 300, endPoint x: 443, endPoint y: 313, distance: 183.9
click at [443, 313] on td "[PERSON_NAME]" at bounding box center [468, 320] width 437 height 42
drag, startPoint x: 294, startPoint y: 361, endPoint x: 402, endPoint y: 350, distance: 108.8
click at [402, 350] on td "[PERSON_NAME] Da [PERSON_NAME]" at bounding box center [468, 362] width 437 height 42
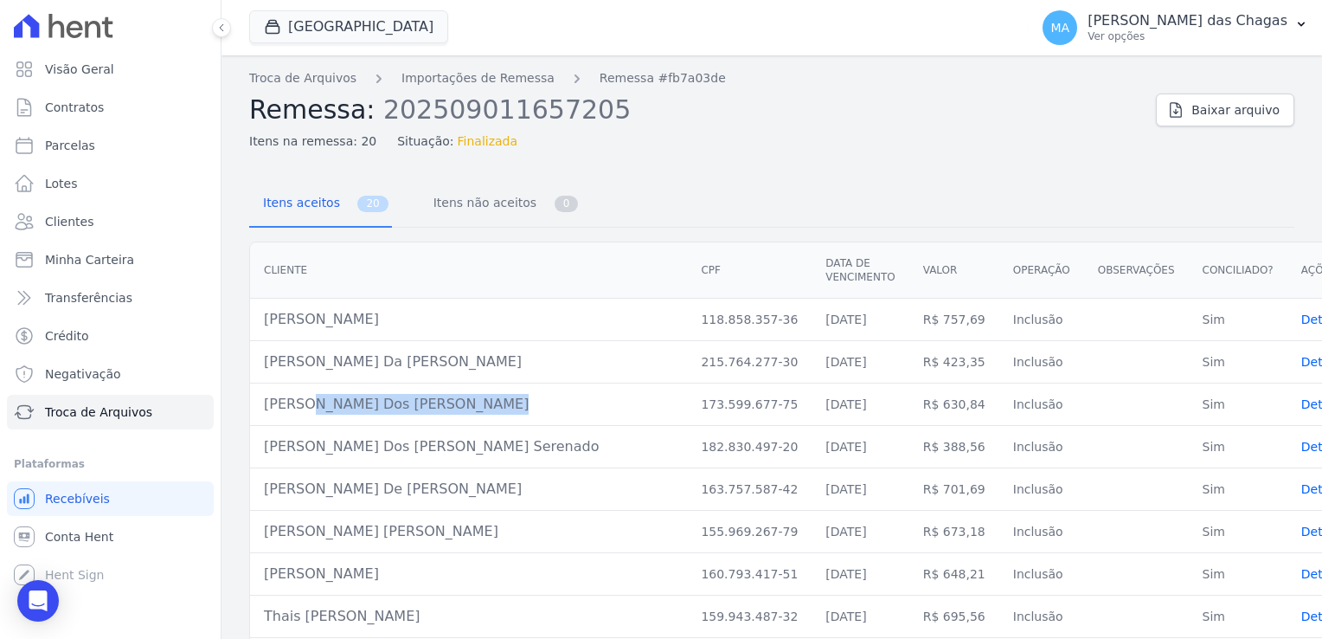
drag, startPoint x: 426, startPoint y: 389, endPoint x: 260, endPoint y: 382, distance: 166.3
click at [260, 383] on td "[PERSON_NAME] Dos [PERSON_NAME]" at bounding box center [468, 404] width 437 height 42
drag, startPoint x: 485, startPoint y: 438, endPoint x: 351, endPoint y: 436, distance: 133.3
click at [351, 436] on td "[PERSON_NAME] Dos [PERSON_NAME] Serenado" at bounding box center [468, 447] width 437 height 42
drag, startPoint x: 351, startPoint y: 436, endPoint x: 293, endPoint y: 459, distance: 62.2
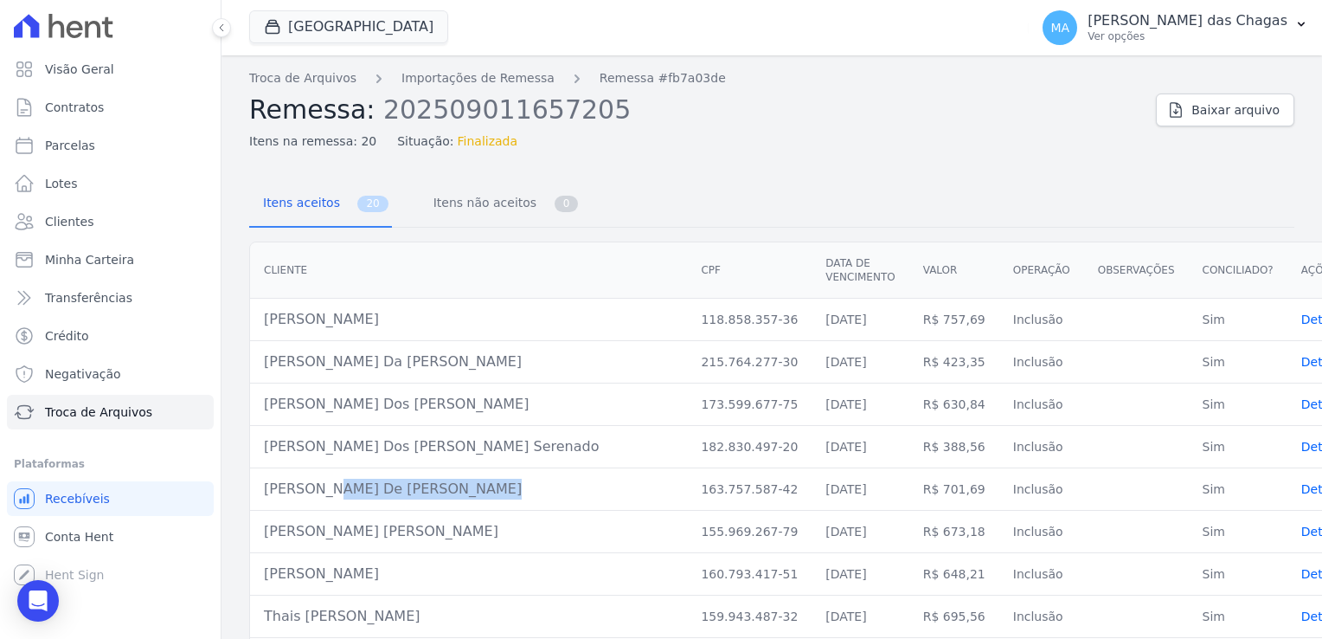
click at [294, 468] on td "[PERSON_NAME] De [PERSON_NAME]" at bounding box center [468, 489] width 437 height 42
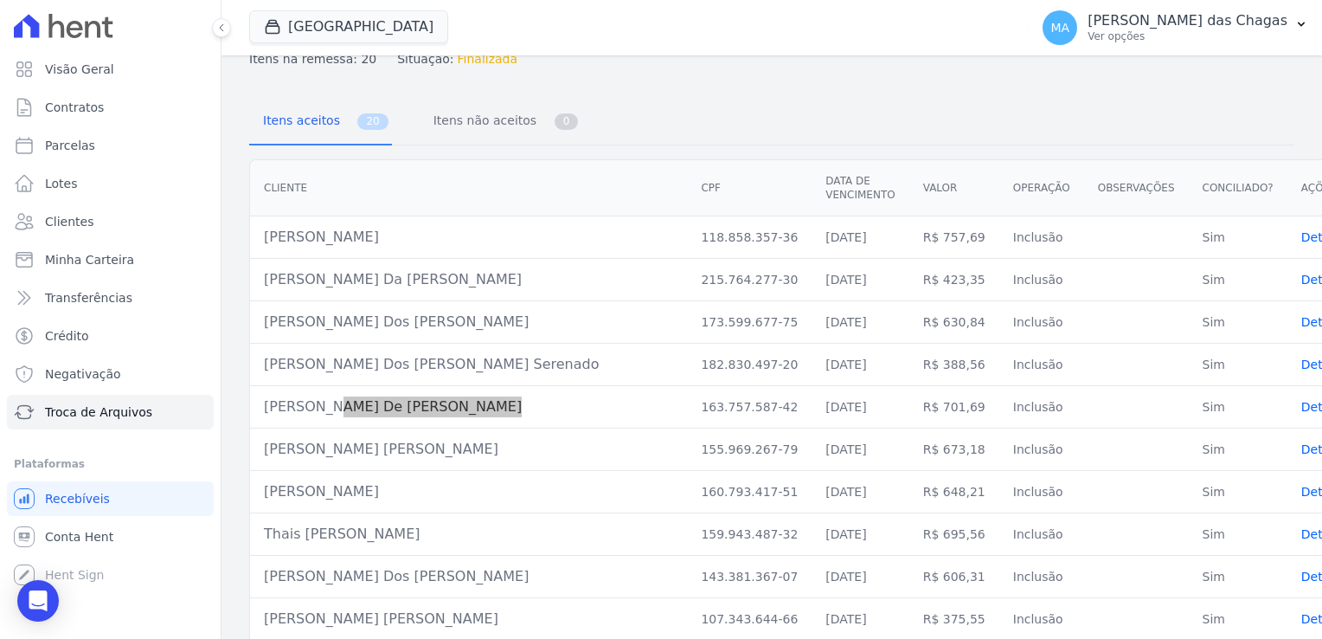
scroll to position [87, 0]
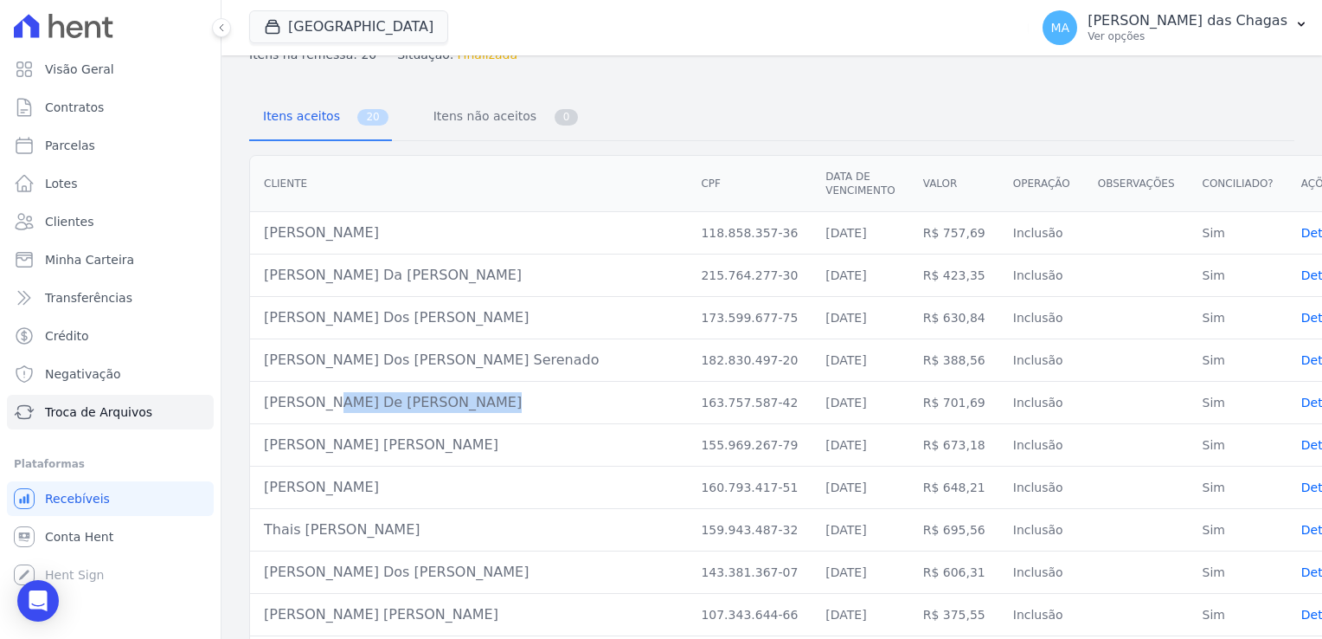
drag, startPoint x: 444, startPoint y: 432, endPoint x: 270, endPoint y: 421, distance: 174.3
click at [270, 424] on td "[PERSON_NAME] [PERSON_NAME]" at bounding box center [468, 445] width 437 height 42
drag, startPoint x: 433, startPoint y: 471, endPoint x: 263, endPoint y: 475, distance: 169.7
click at [283, 473] on td "[PERSON_NAME]" at bounding box center [468, 487] width 437 height 42
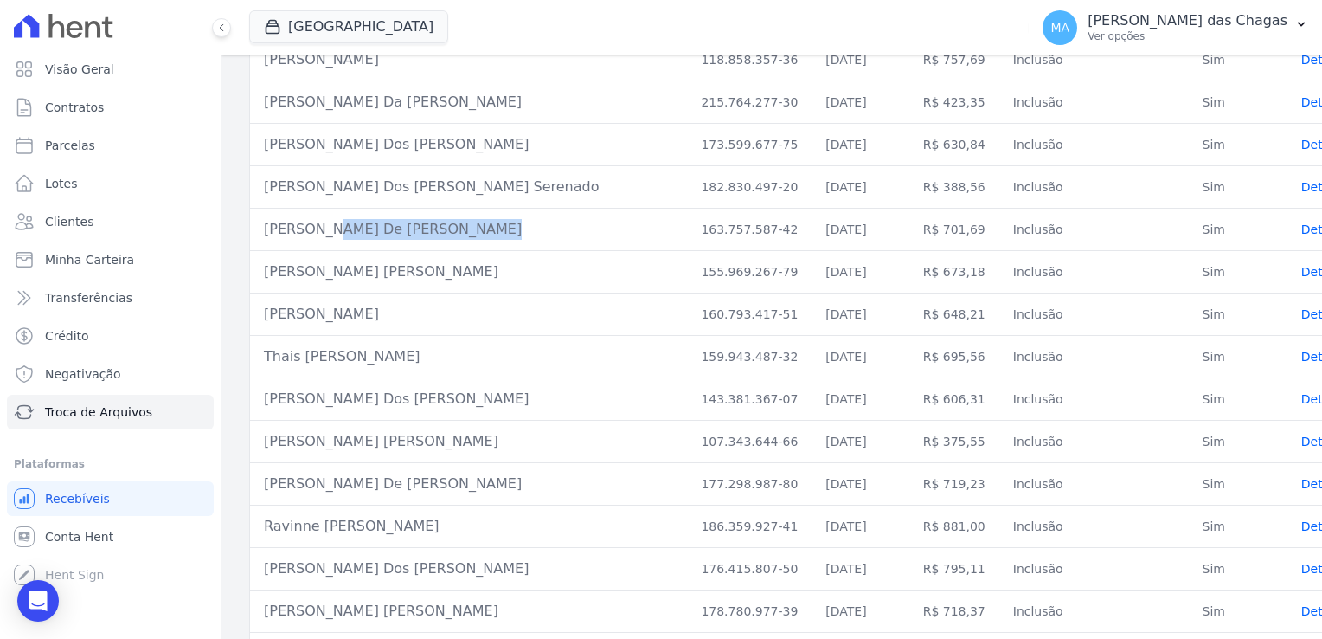
drag, startPoint x: 463, startPoint y: 351, endPoint x: 300, endPoint y: 342, distance: 163.0
click at [300, 342] on td "Thais [PERSON_NAME]" at bounding box center [468, 357] width 437 height 42
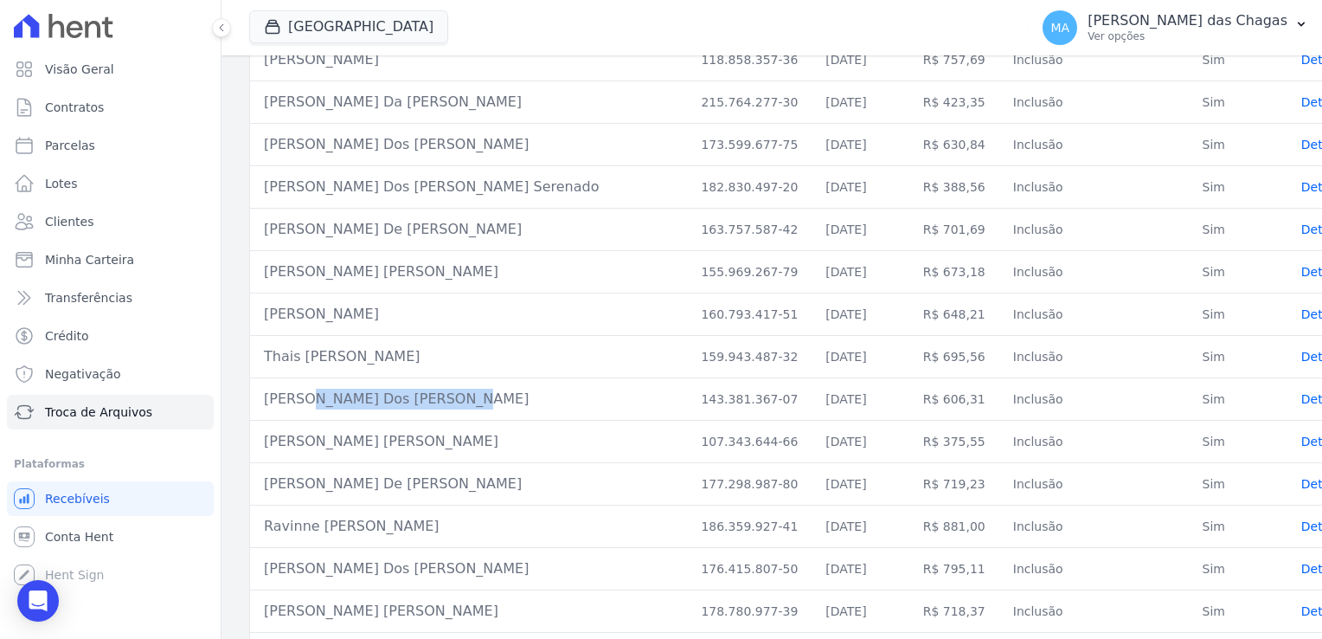
drag, startPoint x: 273, startPoint y: 384, endPoint x: 402, endPoint y: 389, distance: 129.0
click at [402, 389] on td "[PERSON_NAME] Dos [PERSON_NAME]" at bounding box center [468, 399] width 437 height 42
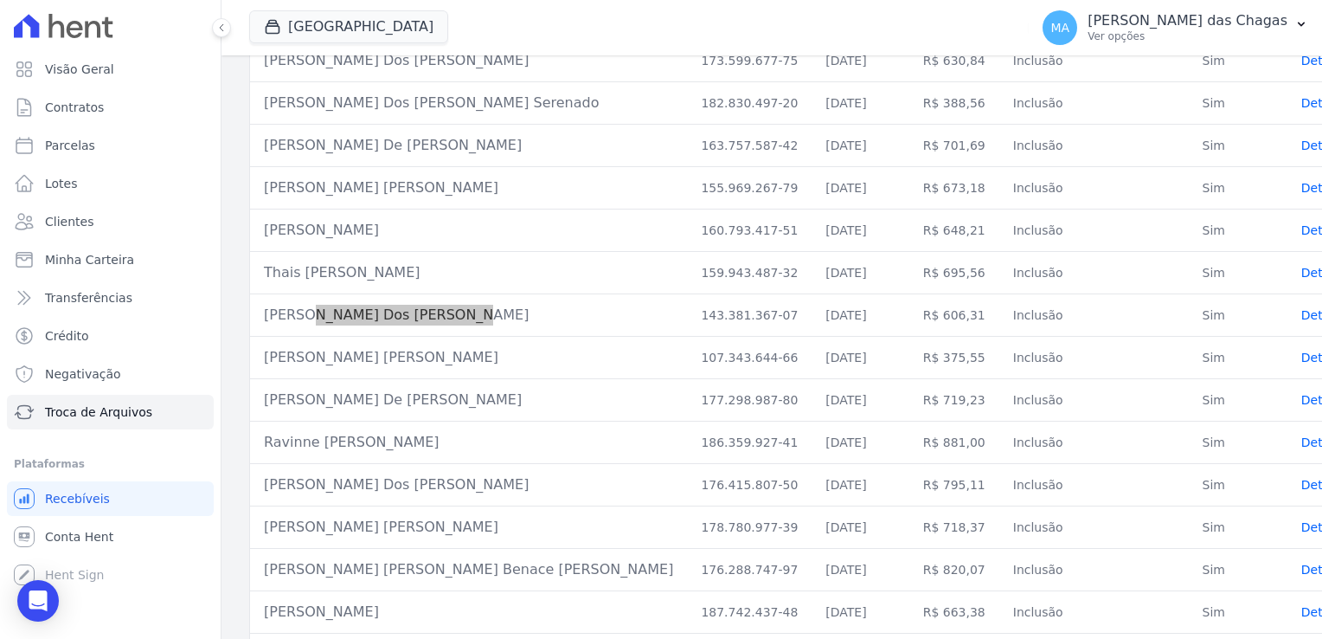
scroll to position [346, 0]
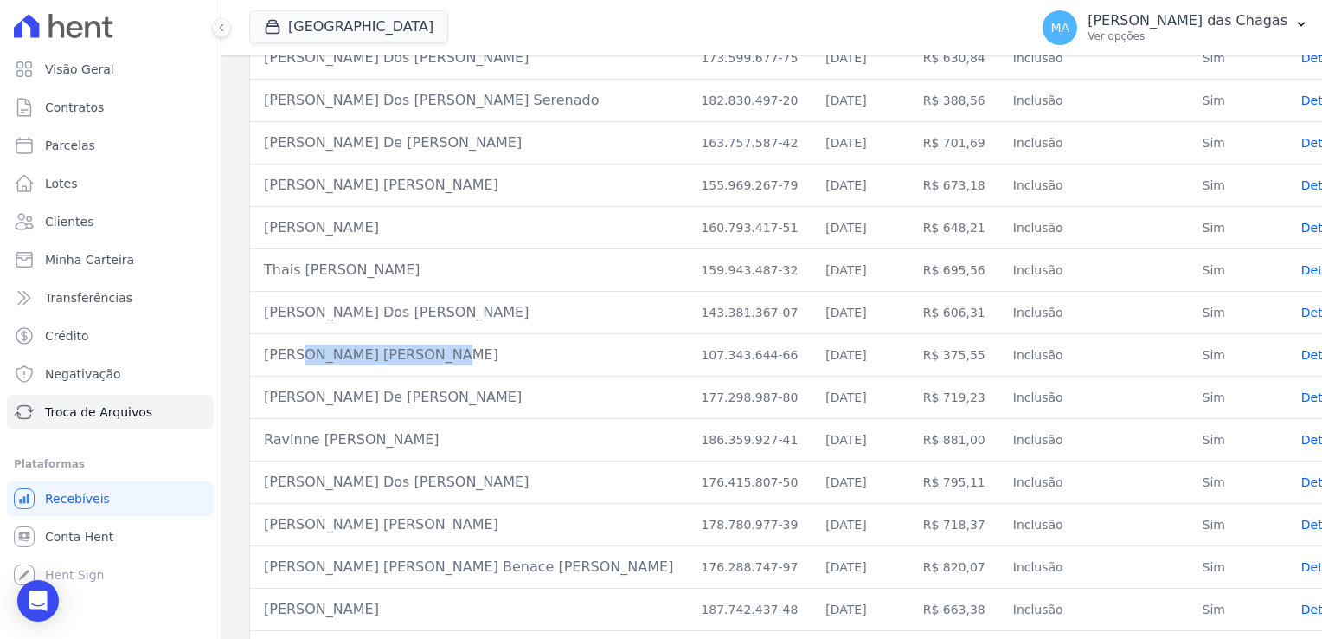
drag, startPoint x: 383, startPoint y: 333, endPoint x: 264, endPoint y: 340, distance: 119.6
click at [264, 340] on td "[PERSON_NAME] [PERSON_NAME]" at bounding box center [468, 355] width 437 height 42
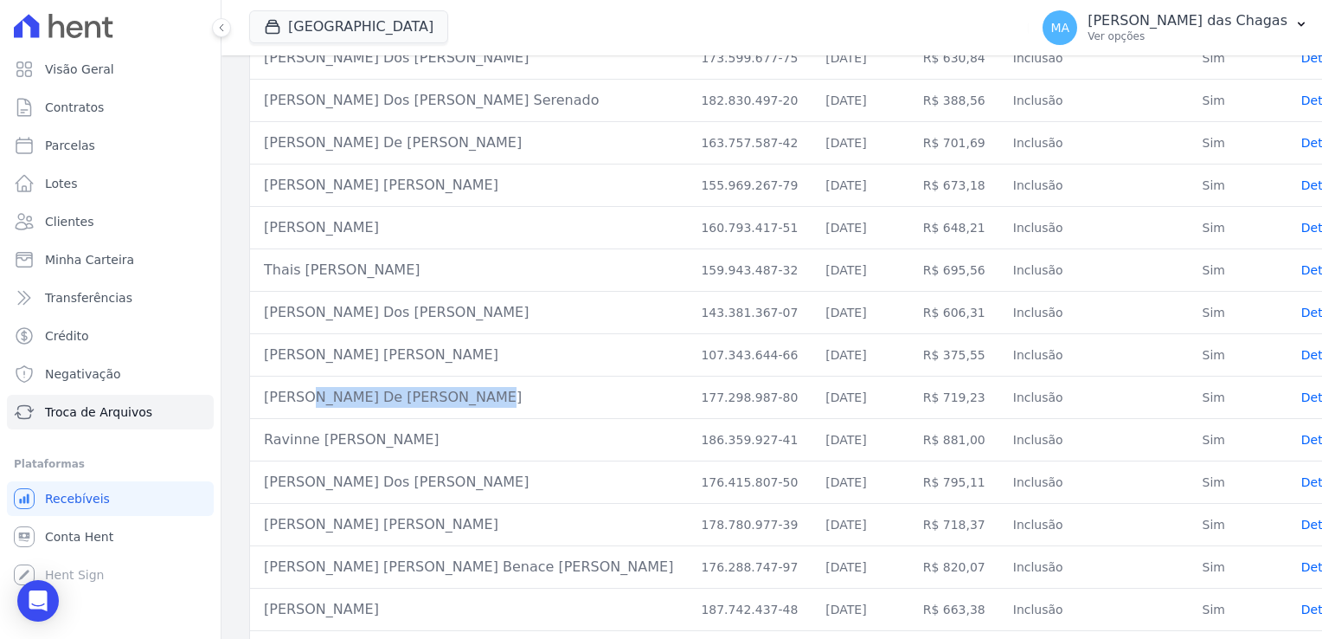
drag, startPoint x: 272, startPoint y: 383, endPoint x: 407, endPoint y: 385, distance: 135.0
click at [407, 385] on td "[PERSON_NAME] De [PERSON_NAME]" at bounding box center [468, 397] width 437 height 42
drag, startPoint x: 498, startPoint y: 433, endPoint x: 44, endPoint y: 435, distance: 454.3
click at [280, 431] on td "Ravinne [PERSON_NAME]" at bounding box center [468, 440] width 437 height 42
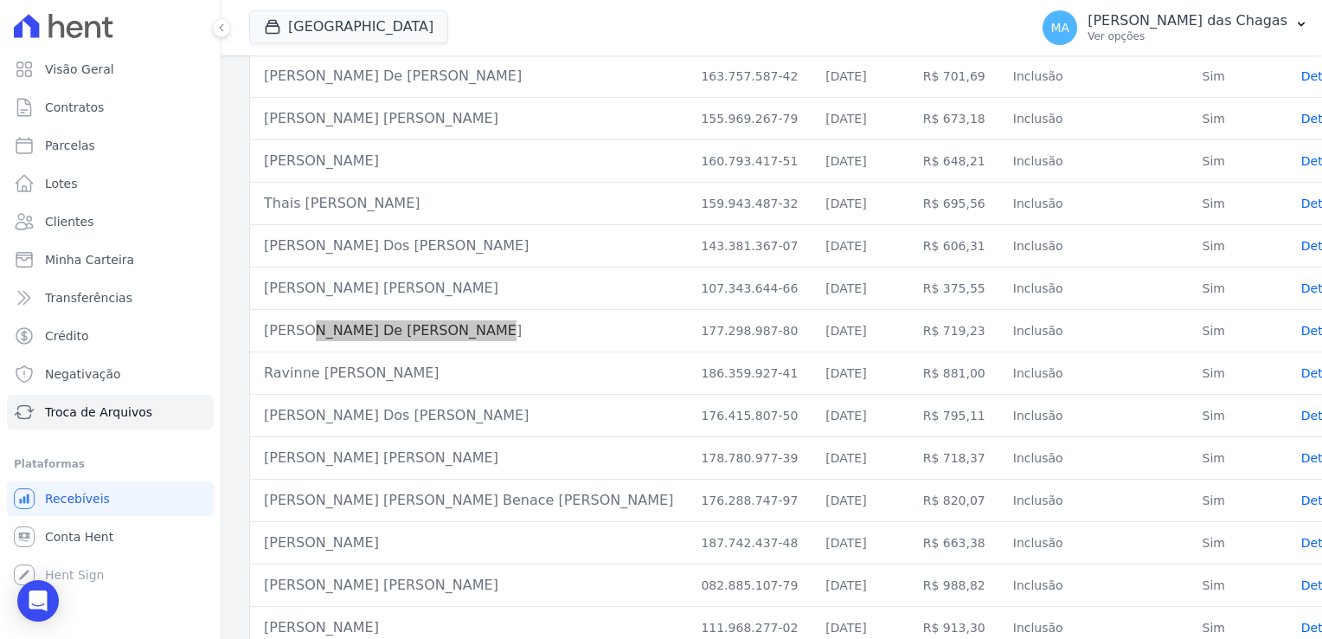
scroll to position [433, 0]
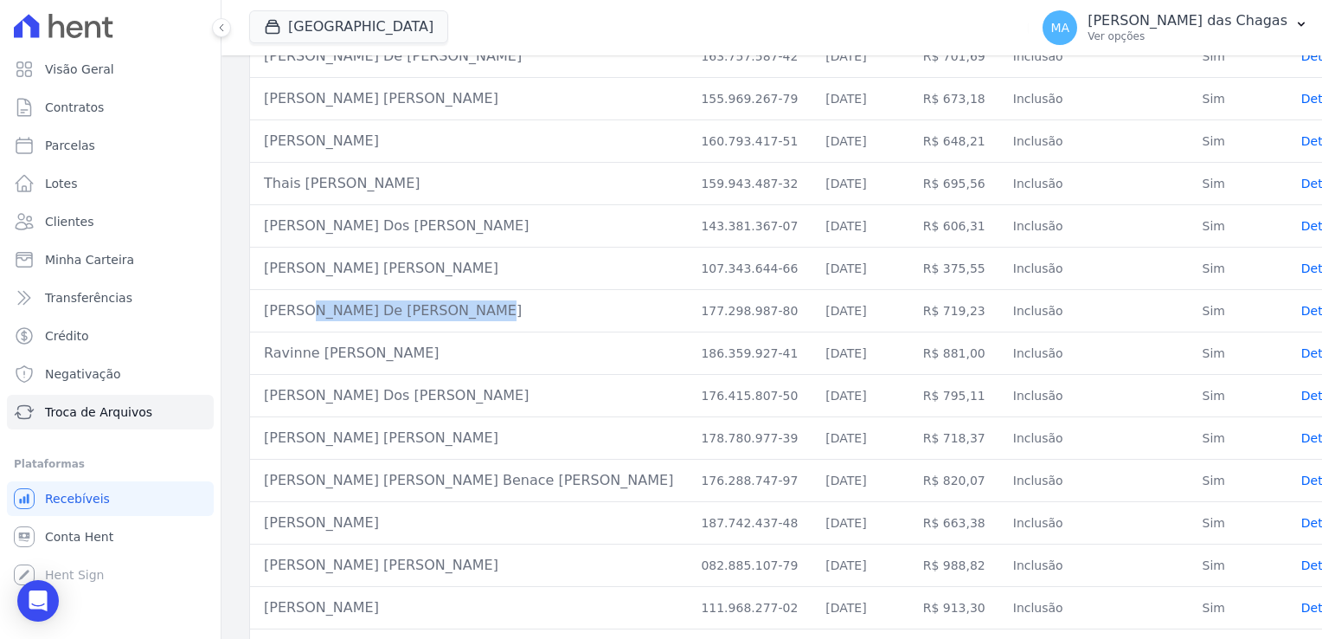
drag, startPoint x: 449, startPoint y: 380, endPoint x: 269, endPoint y: 362, distance: 180.9
click at [269, 375] on td "[PERSON_NAME] Dos [PERSON_NAME]" at bounding box center [468, 396] width 437 height 42
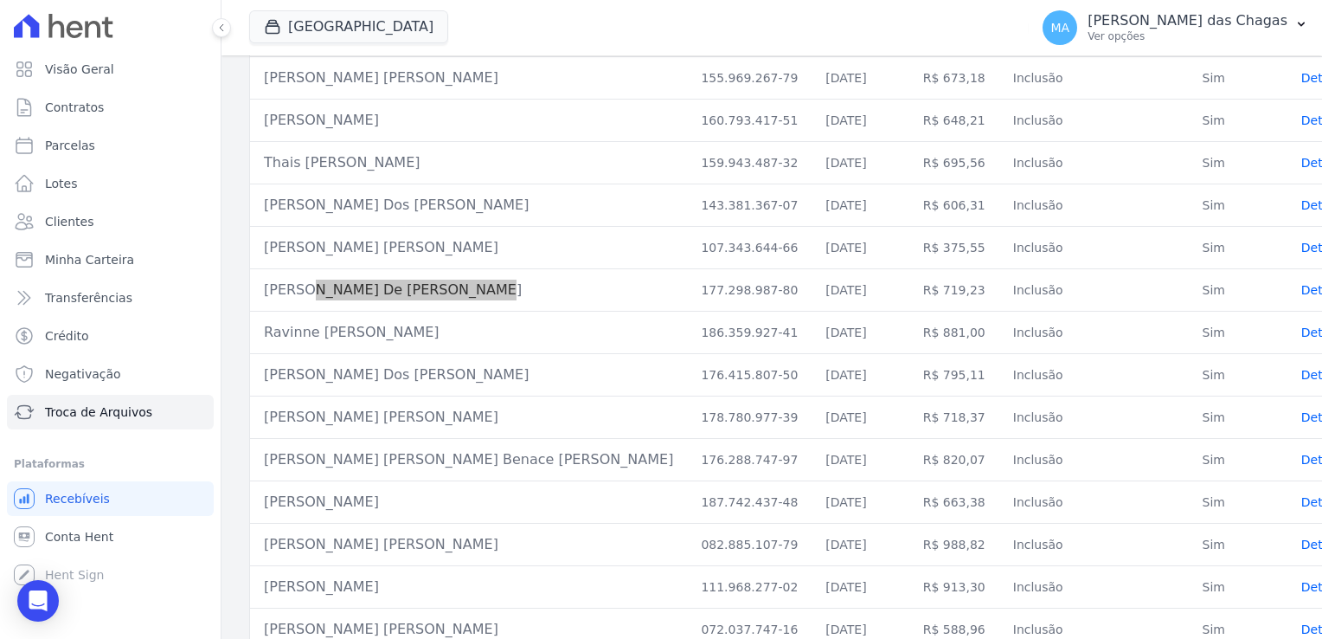
scroll to position [504, 0]
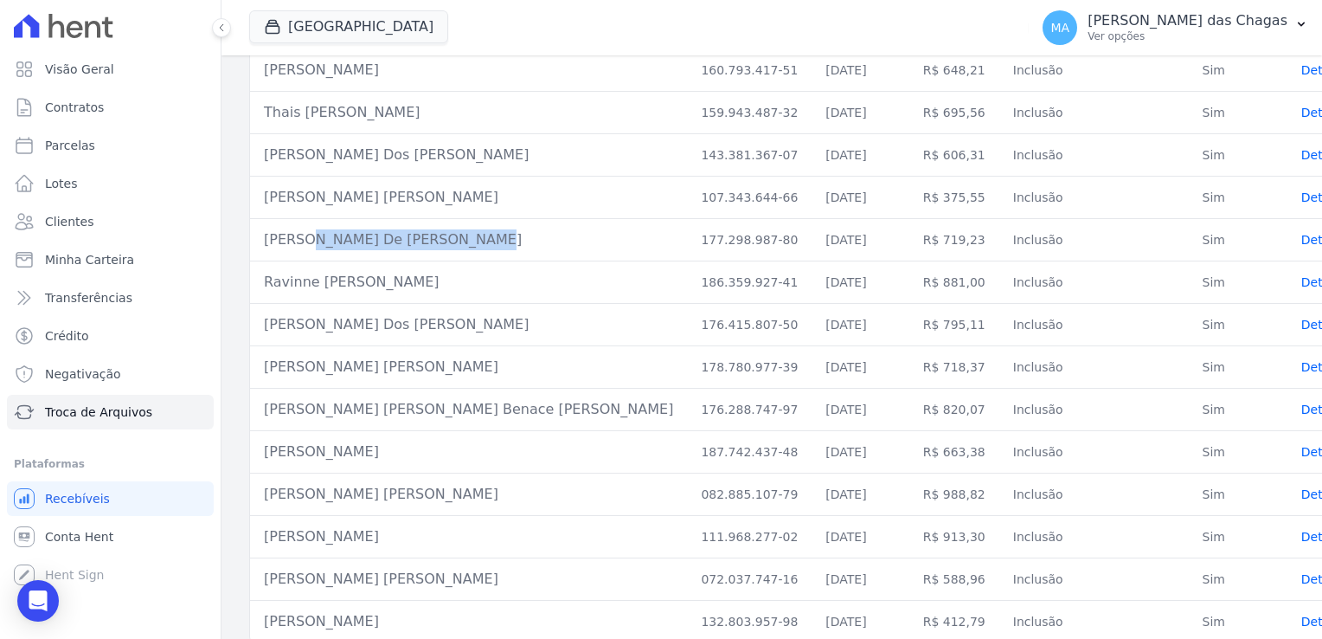
drag, startPoint x: 437, startPoint y: 364, endPoint x: 298, endPoint y: 341, distance: 141.3
click at [298, 346] on td "[PERSON_NAME] [PERSON_NAME]" at bounding box center [468, 367] width 437 height 42
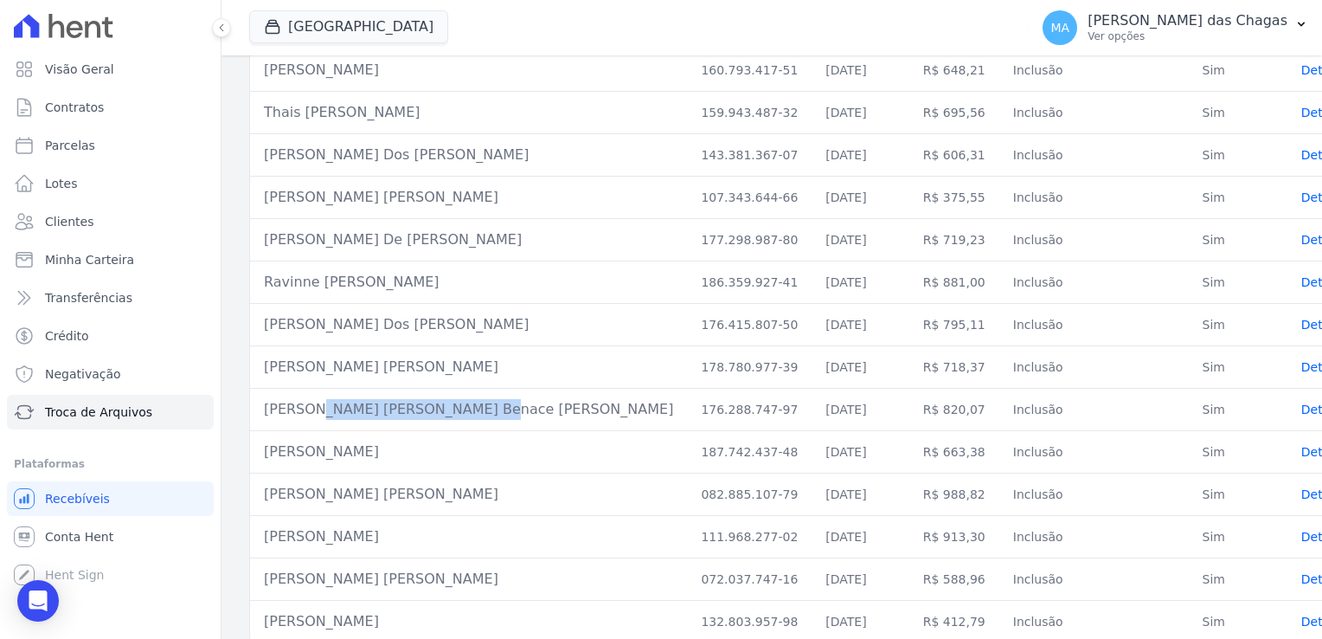
drag, startPoint x: 273, startPoint y: 389, endPoint x: 413, endPoint y: 400, distance: 139.7
click at [413, 400] on td "[PERSON_NAME] [PERSON_NAME] Benace [PERSON_NAME]" at bounding box center [468, 410] width 437 height 42
drag, startPoint x: 434, startPoint y: 431, endPoint x: 284, endPoint y: 417, distance: 151.2
click at [284, 431] on td "[PERSON_NAME]" at bounding box center [468, 452] width 437 height 42
drag, startPoint x: 273, startPoint y: 471, endPoint x: 412, endPoint y: 485, distance: 139.2
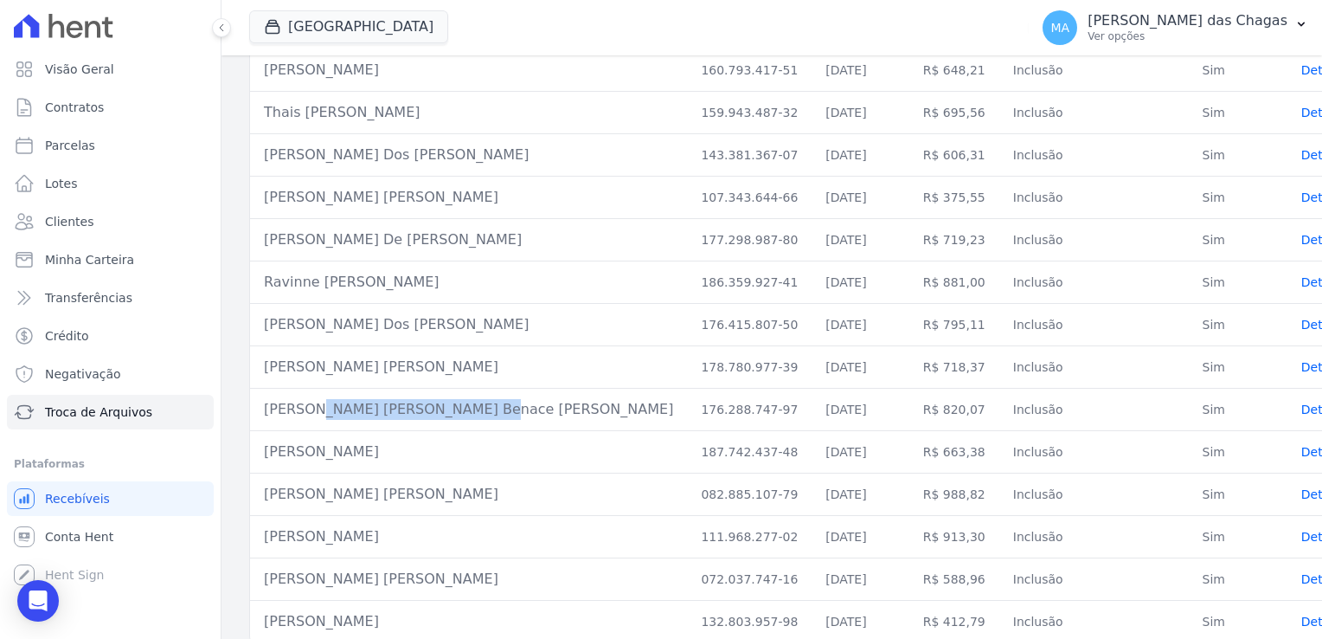
click at [412, 485] on td "[PERSON_NAME] [PERSON_NAME]" at bounding box center [468, 494] width 437 height 42
drag, startPoint x: 271, startPoint y: 524, endPoint x: 439, endPoint y: 511, distance: 168.4
click at [439, 516] on td "[PERSON_NAME]" at bounding box center [468, 537] width 437 height 42
